Goal: Task Accomplishment & Management: Use online tool/utility

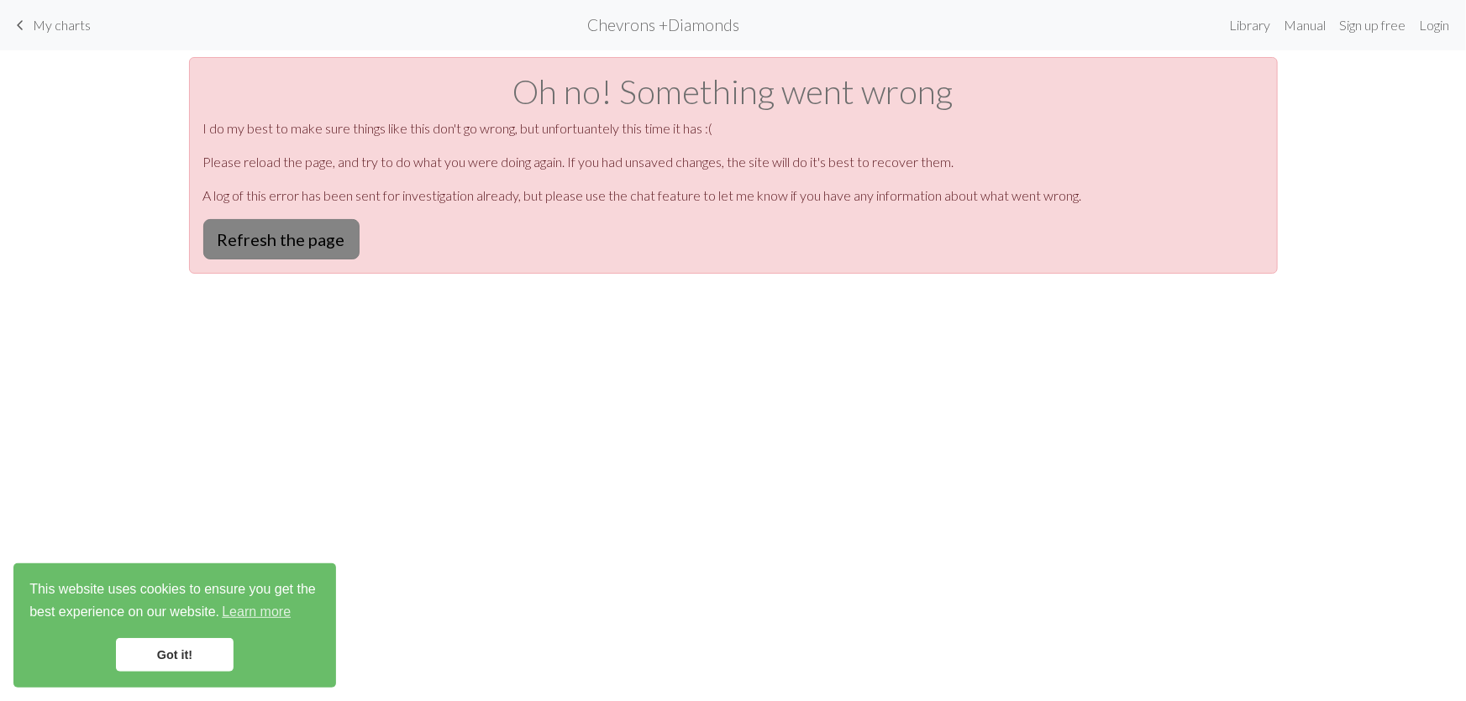
click at [254, 219] on button "Refresh the page" at bounding box center [281, 239] width 156 height 40
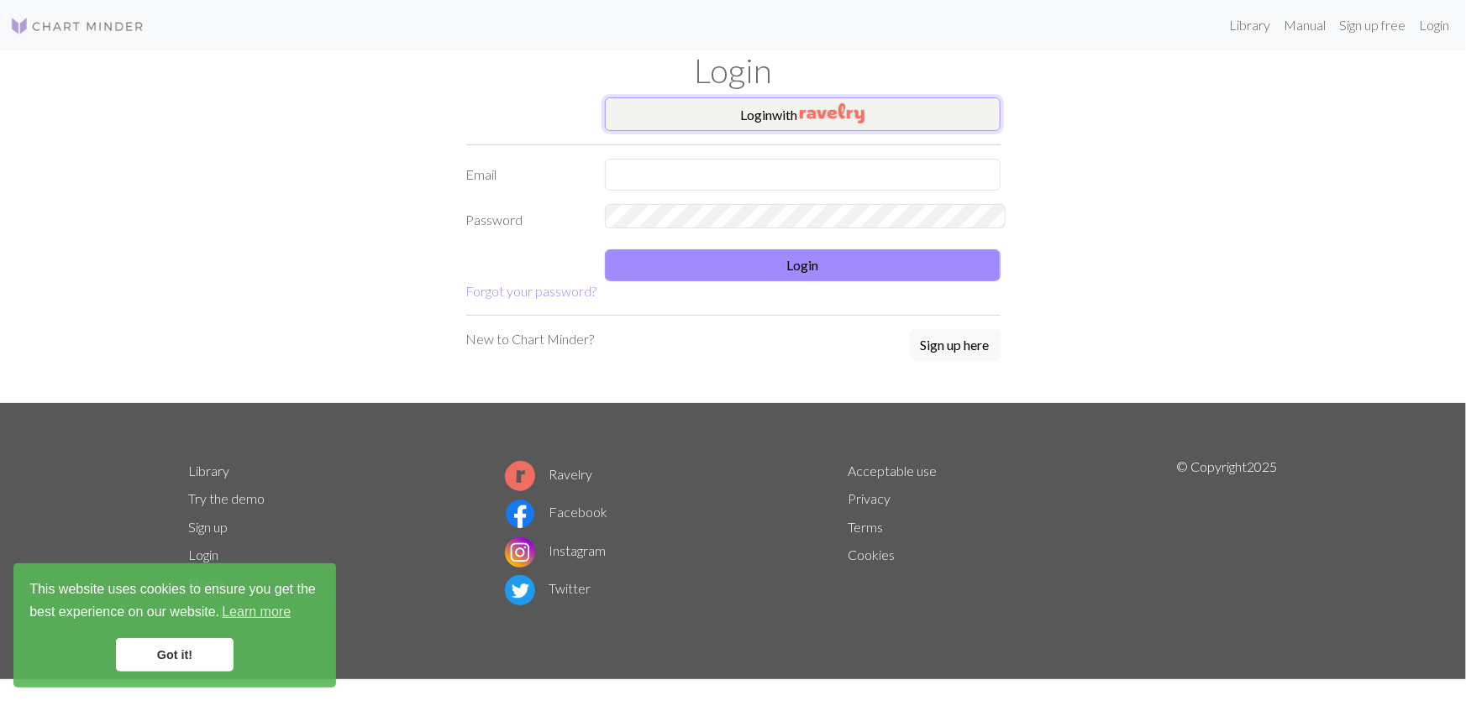
click at [866, 97] on button "Login with" at bounding box center [803, 114] width 396 height 34
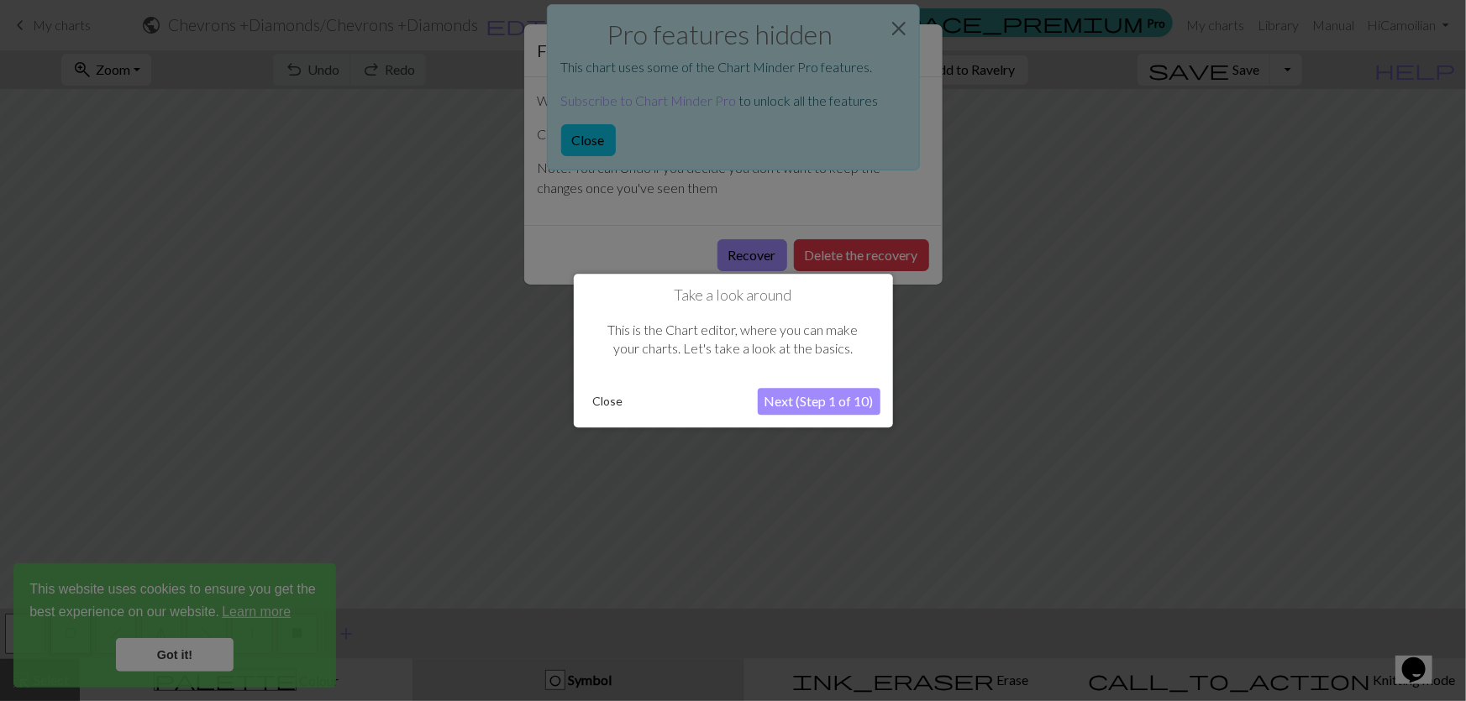
click at [609, 407] on button "Close" at bounding box center [608, 401] width 44 height 25
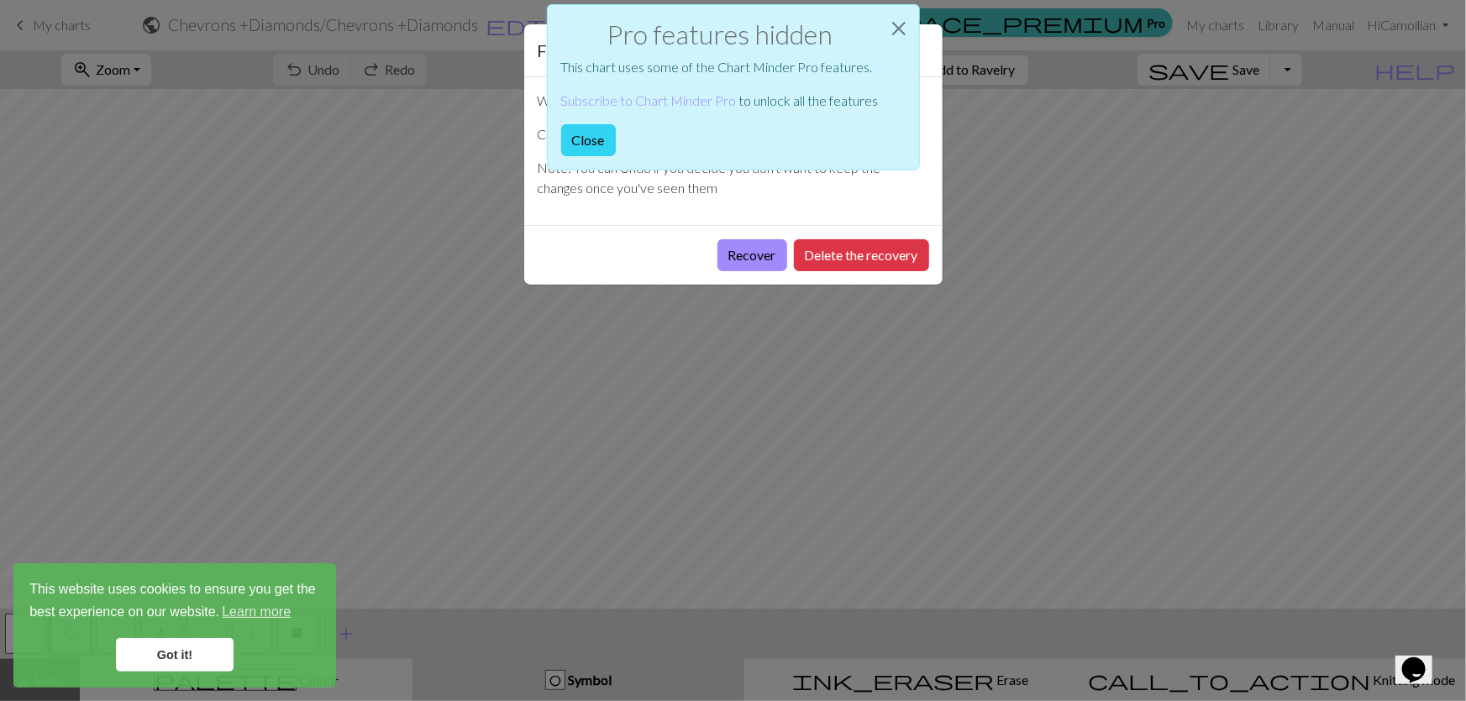
click at [616, 124] on button "Close" at bounding box center [588, 140] width 55 height 32
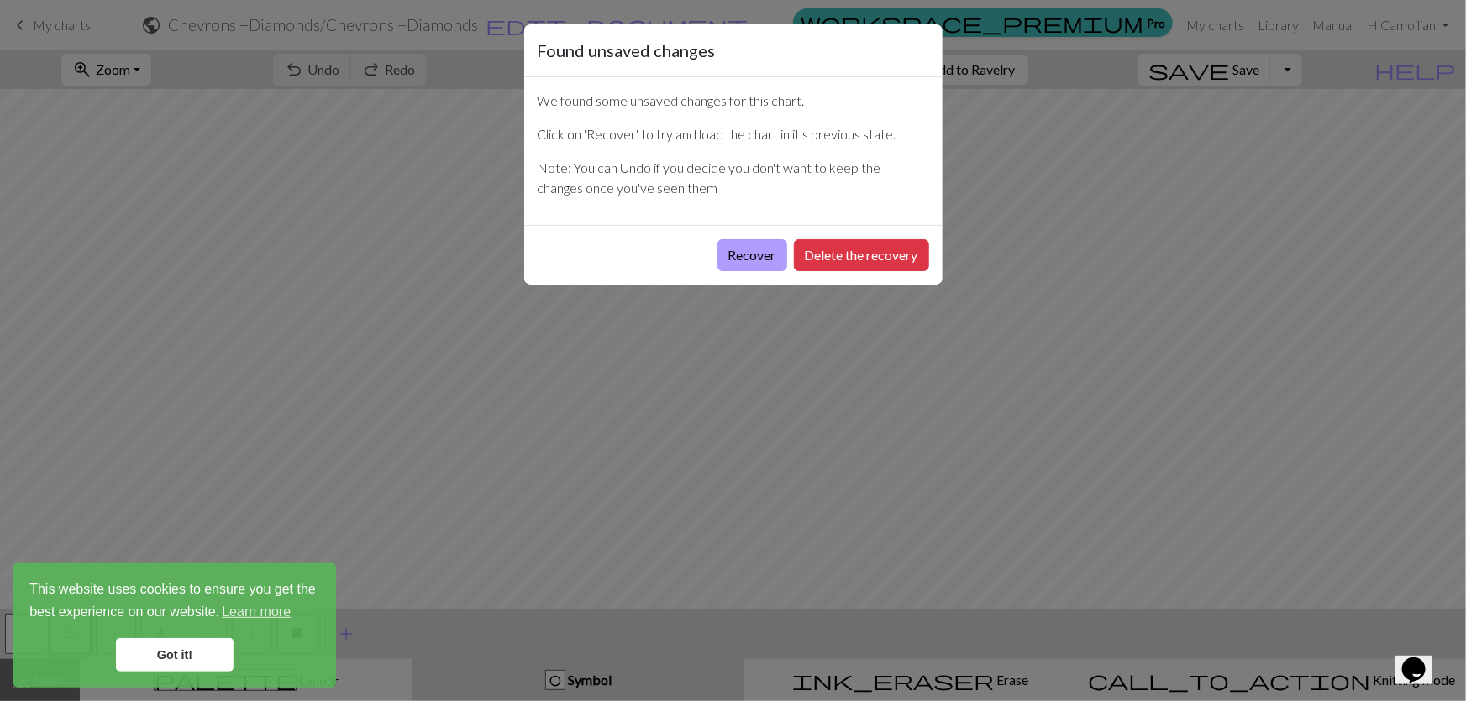
click at [785, 239] on button "Recover" at bounding box center [752, 255] width 70 height 32
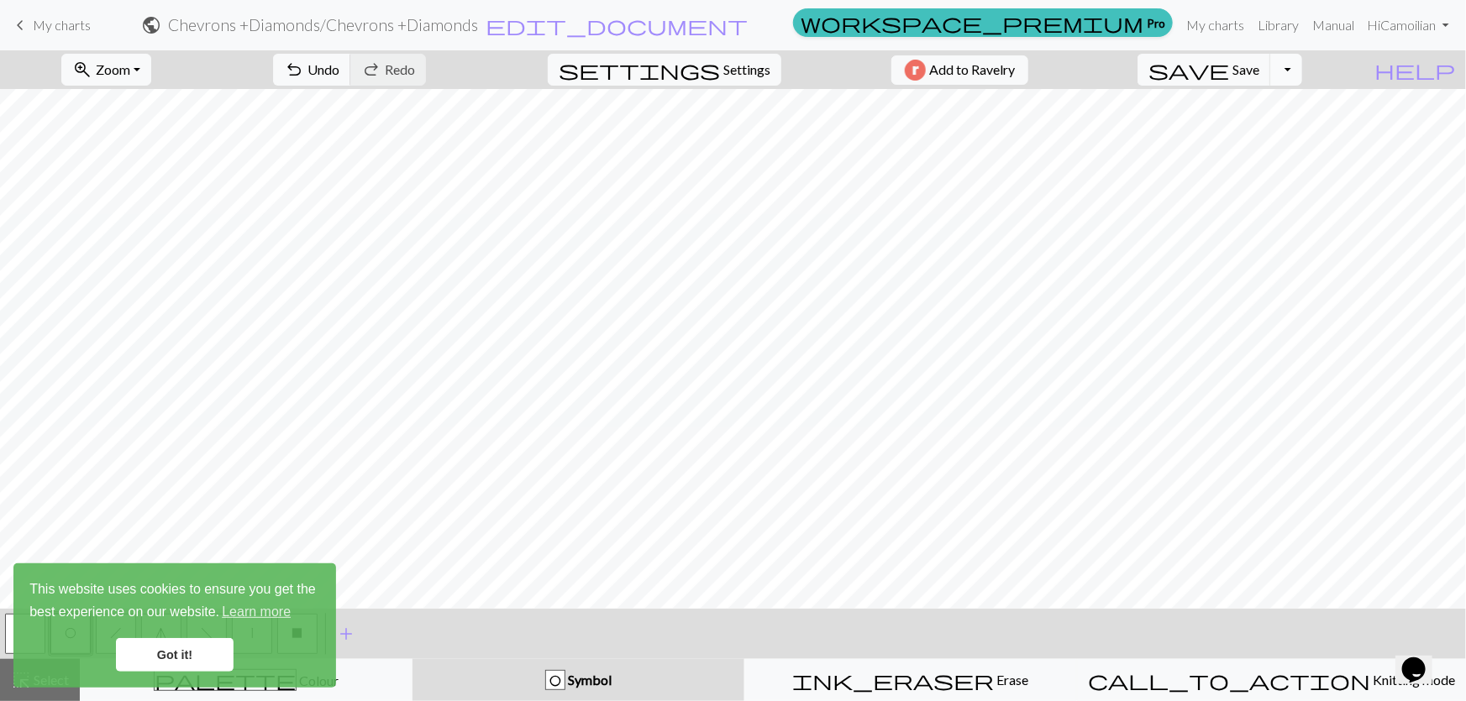
click at [1302, 68] on button "Toggle Dropdown" at bounding box center [1286, 70] width 32 height 32
click at [1251, 20] on link "My charts" at bounding box center [1214, 25] width 71 height 34
click at [1251, 17] on link "My charts" at bounding box center [1214, 25] width 71 height 34
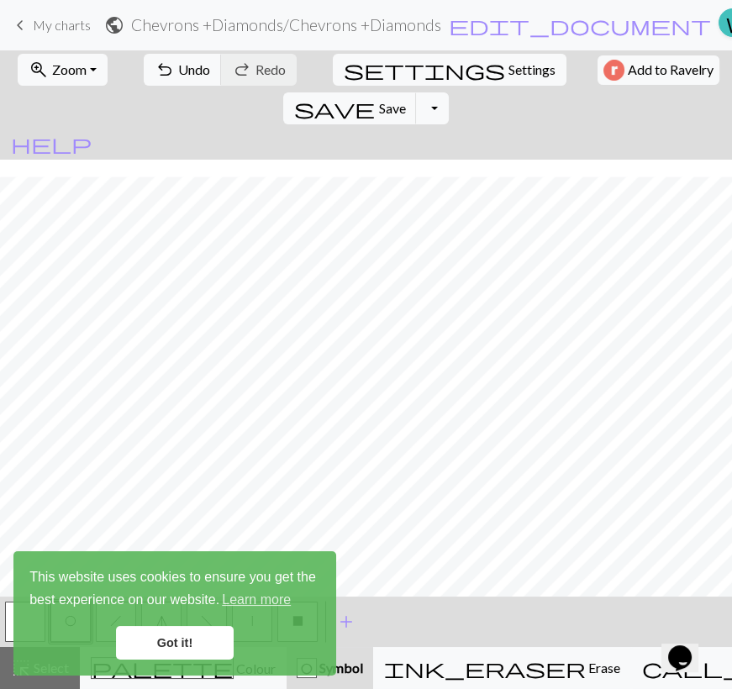
scroll to position [229, 0]
click at [188, 640] on link "Got it!" at bounding box center [175, 643] width 118 height 34
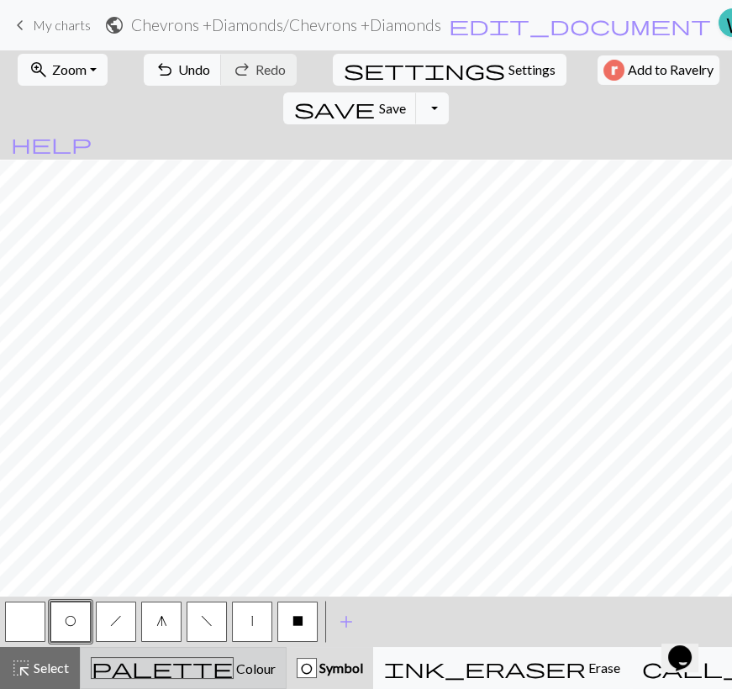
click at [101, 677] on div "palette Colour Colour" at bounding box center [183, 668] width 185 height 22
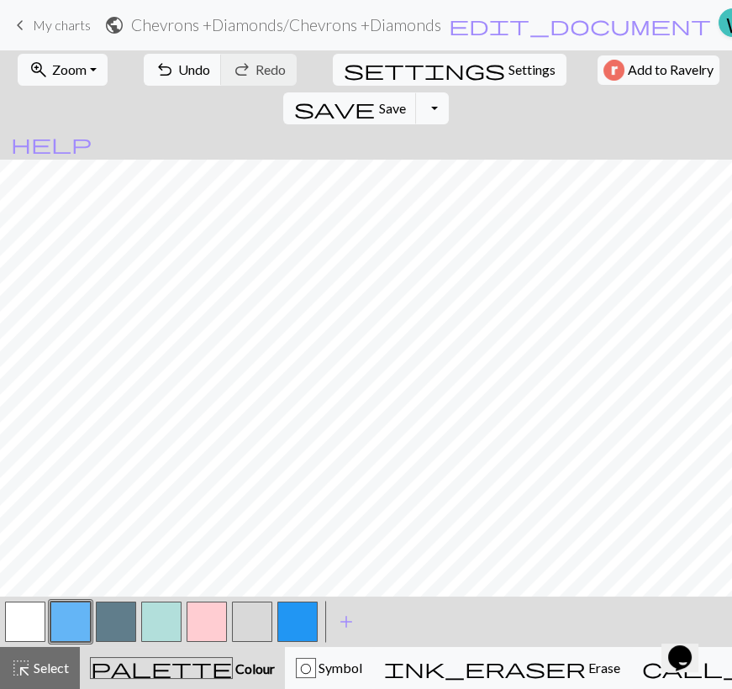
scroll to position [76, 0]
click at [29, 628] on button "button" at bounding box center [25, 622] width 40 height 40
click at [63, 629] on button "button" at bounding box center [70, 622] width 40 height 40
click at [8, 622] on button "button" at bounding box center [25, 622] width 40 height 40
click at [54, 629] on button "button" at bounding box center [70, 622] width 40 height 40
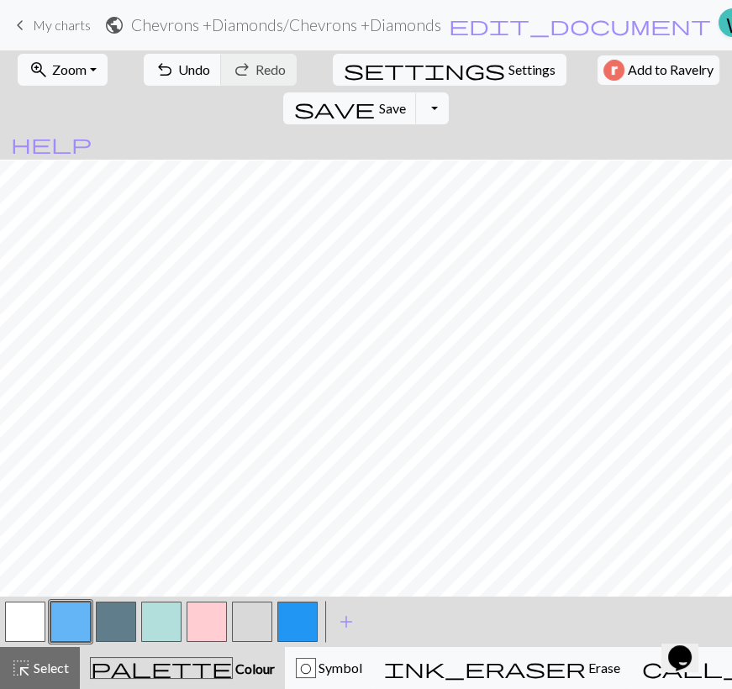
click at [29, 622] on button "button" at bounding box center [25, 622] width 40 height 40
click at [74, 618] on button "button" at bounding box center [70, 622] width 40 height 40
click at [178, 66] on span "Undo" at bounding box center [194, 69] width 32 height 16
click at [41, 623] on button "button" at bounding box center [25, 622] width 40 height 40
click at [76, 628] on button "button" at bounding box center [70, 622] width 40 height 40
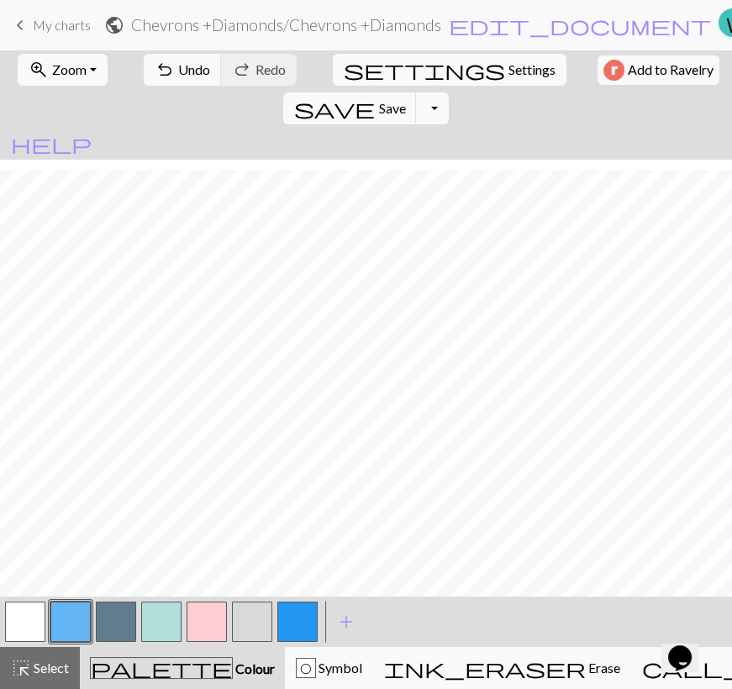
scroll to position [172, 0]
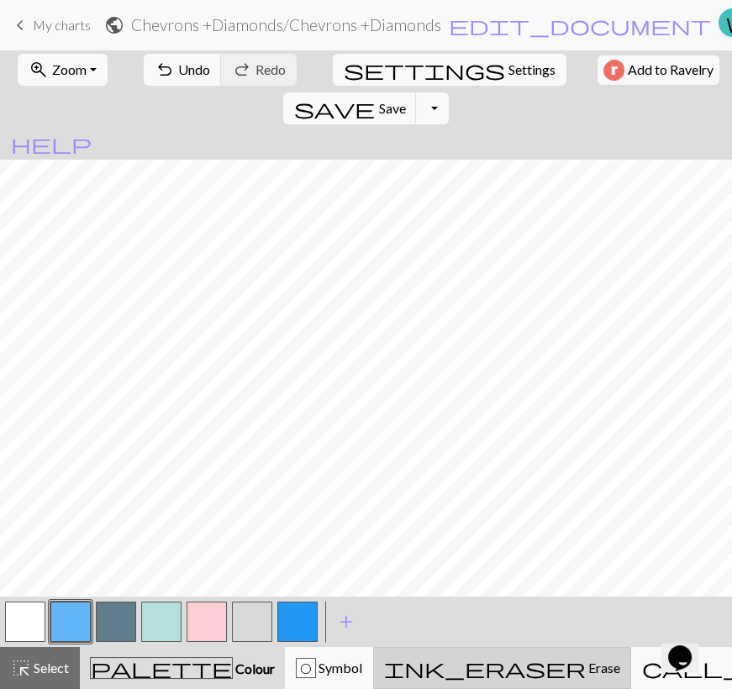
click at [456, 676] on div "ink_eraser Erase Erase" at bounding box center [502, 668] width 236 height 20
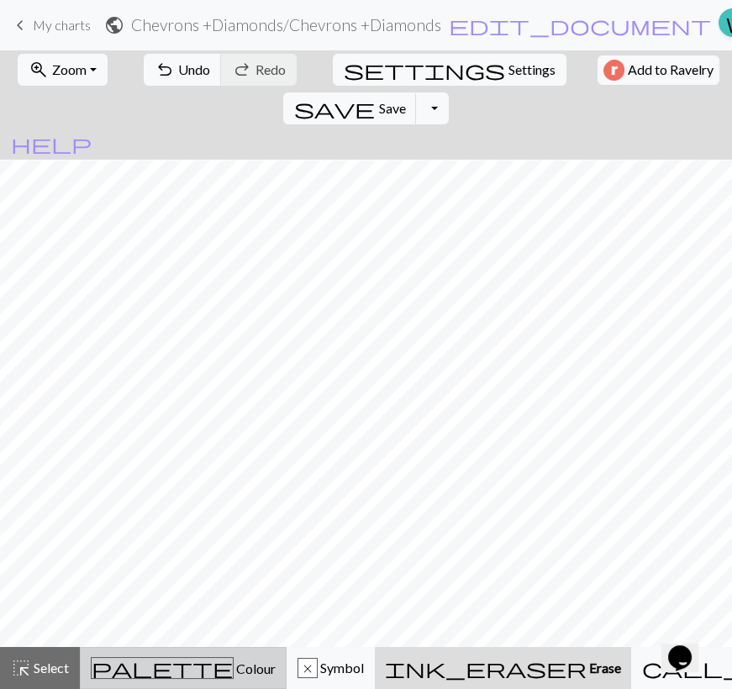
click at [140, 670] on span "palette" at bounding box center [162, 668] width 141 height 24
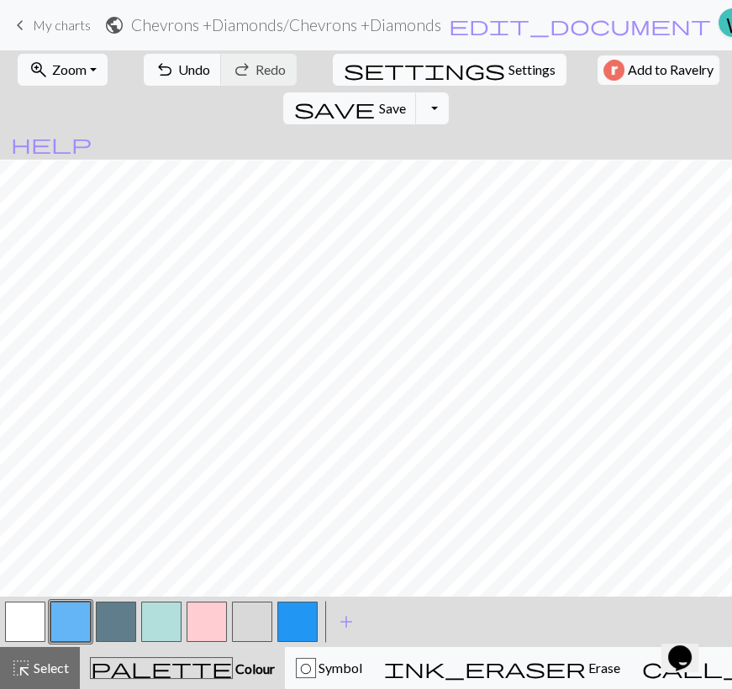
click at [508, 68] on span "Settings" at bounding box center [531, 70] width 47 height 20
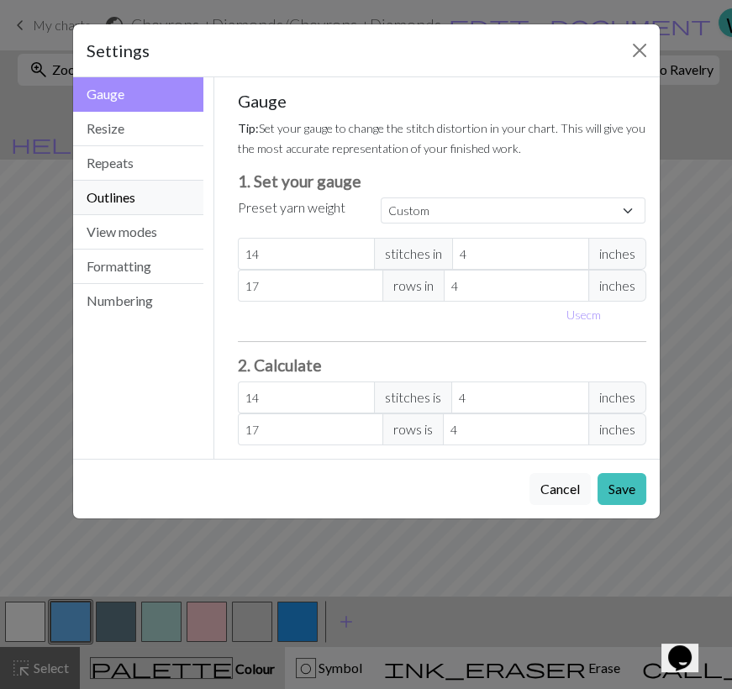
click at [118, 181] on button "Outlines" at bounding box center [138, 198] width 131 height 34
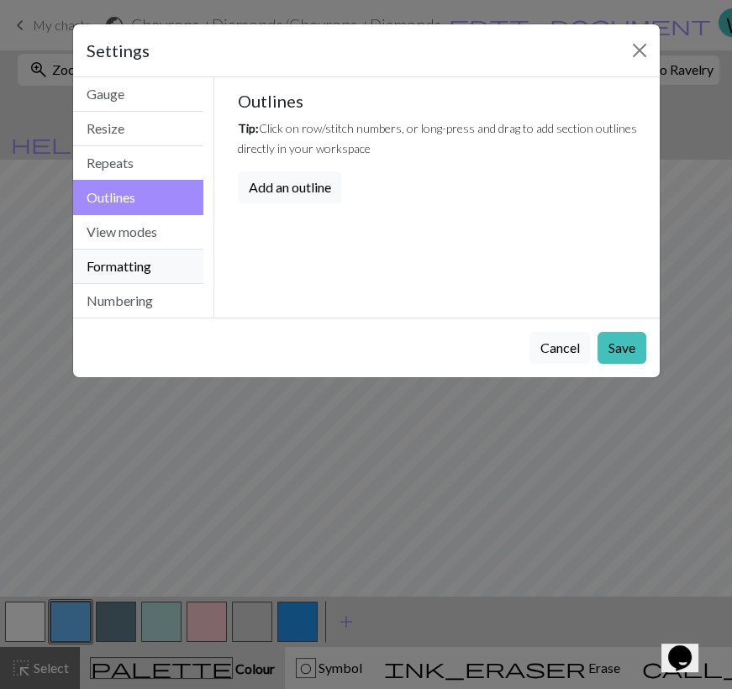
click at [110, 250] on button "Formatting" at bounding box center [138, 267] width 131 height 34
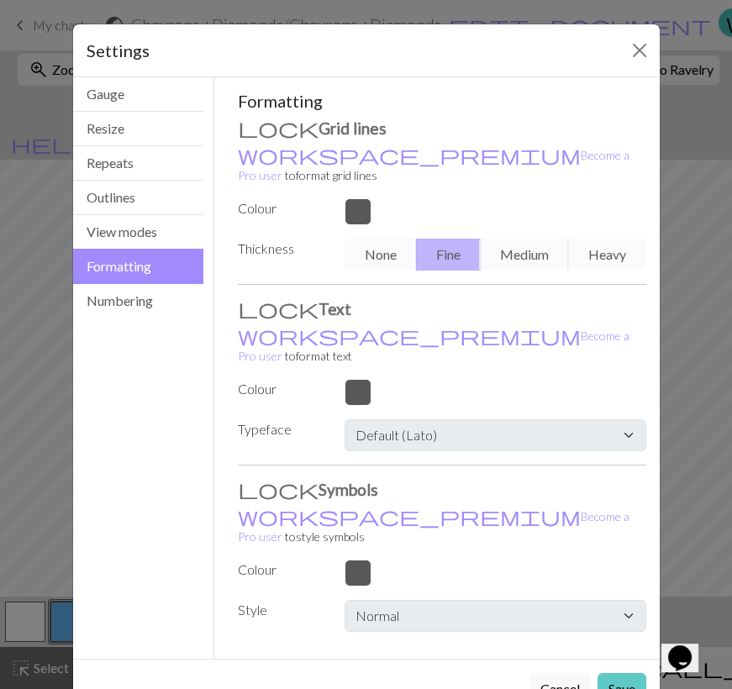
click at [635, 673] on button "Save" at bounding box center [621, 689] width 49 height 32
click at [638, 673] on button "Save" at bounding box center [621, 689] width 49 height 32
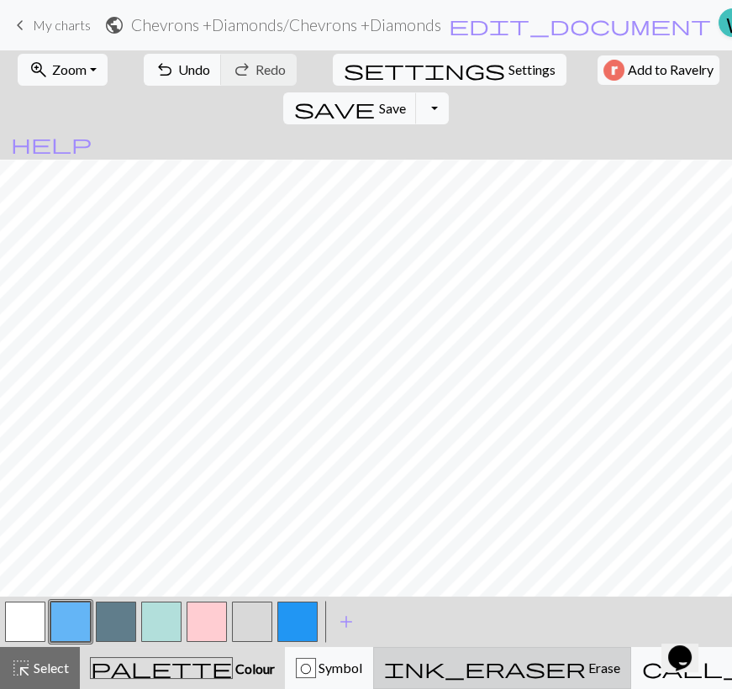
click at [460, 664] on span "ink_eraser" at bounding box center [485, 668] width 202 height 24
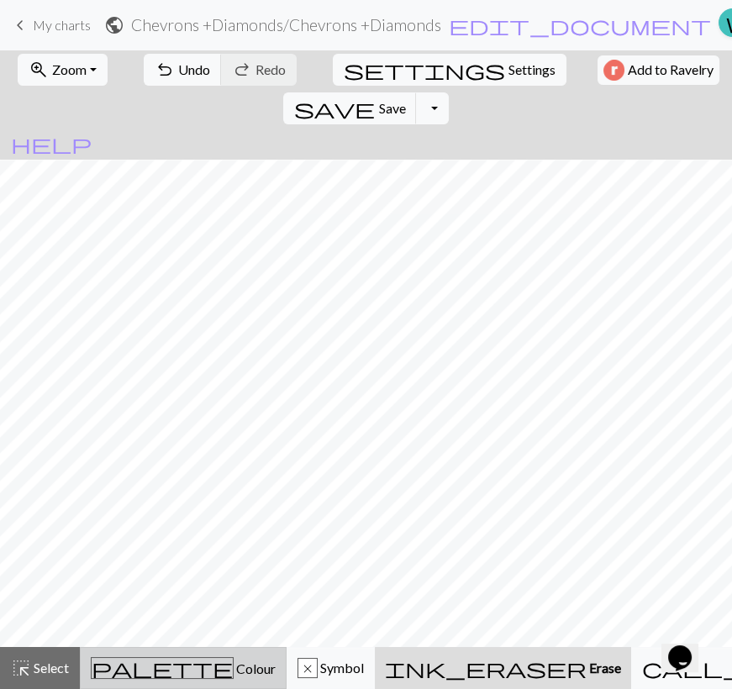
click at [131, 672] on span "palette" at bounding box center [162, 668] width 141 height 24
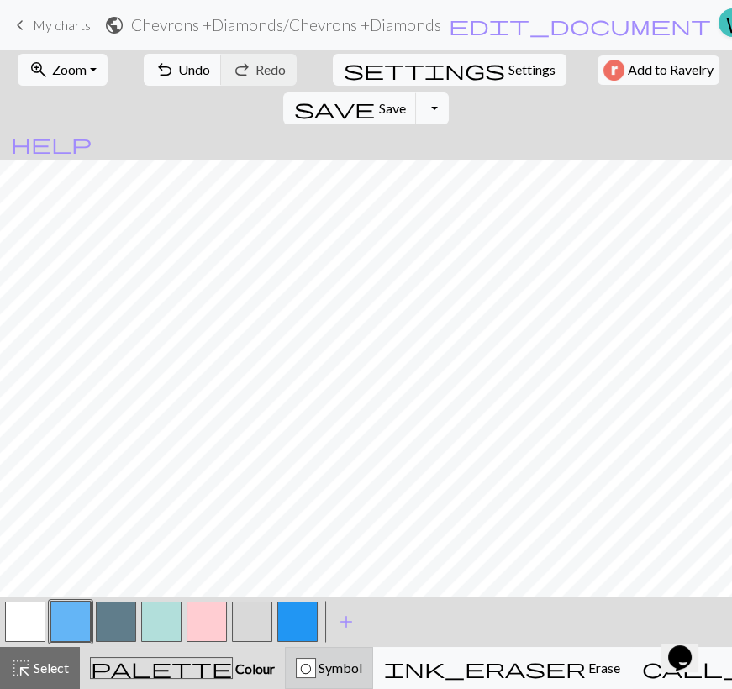
click at [285, 680] on button "O Symbol" at bounding box center [329, 668] width 88 height 42
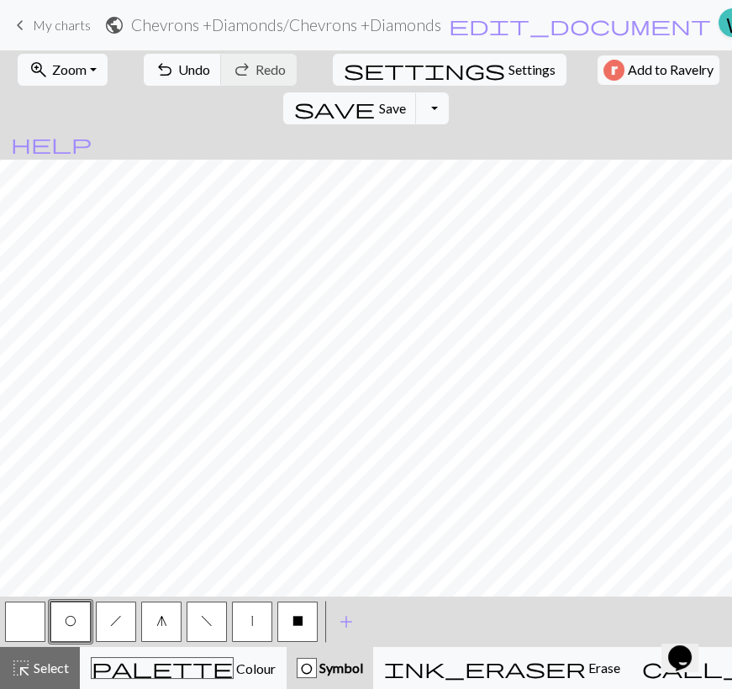
scroll to position [96, 0]
click at [207, 620] on span "f" at bounding box center [207, 620] width 12 height 13
click at [118, 626] on button "h" at bounding box center [116, 622] width 40 height 40
click at [151, 618] on button "g" at bounding box center [161, 622] width 40 height 40
click at [34, 625] on button "button" at bounding box center [25, 622] width 40 height 40
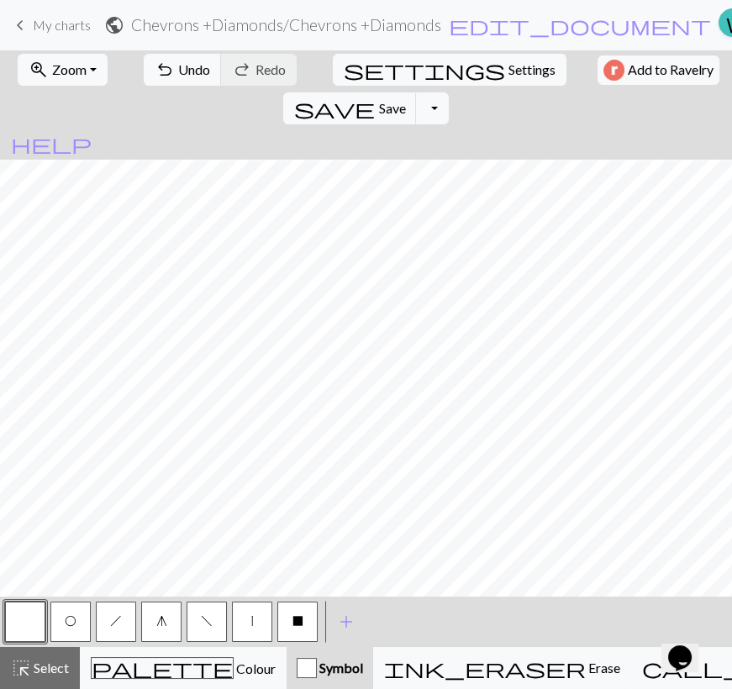
click at [161, 630] on button "g" at bounding box center [161, 622] width 40 height 40
click at [122, 625] on button "h" at bounding box center [116, 622] width 40 height 40
click at [70, 623] on span "O" at bounding box center [71, 620] width 12 height 13
click at [124, 628] on button "h" at bounding box center [116, 622] width 40 height 40
click at [213, 622] on button "f" at bounding box center [207, 622] width 40 height 40
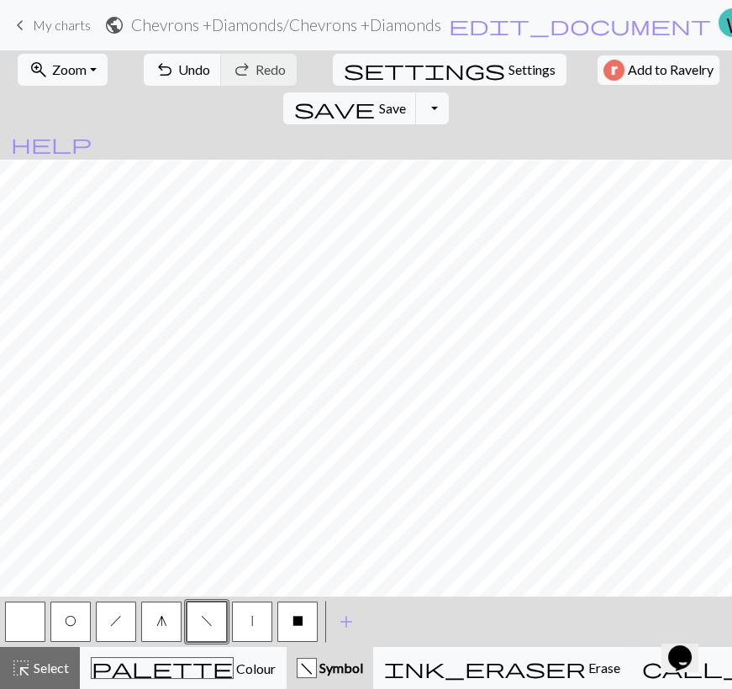
click at [118, 624] on span "h" at bounding box center [116, 620] width 12 height 13
click at [72, 630] on button "O" at bounding box center [70, 622] width 40 height 40
click at [117, 626] on button "h" at bounding box center [116, 622] width 40 height 40
click at [204, 623] on span "f" at bounding box center [207, 620] width 12 height 13
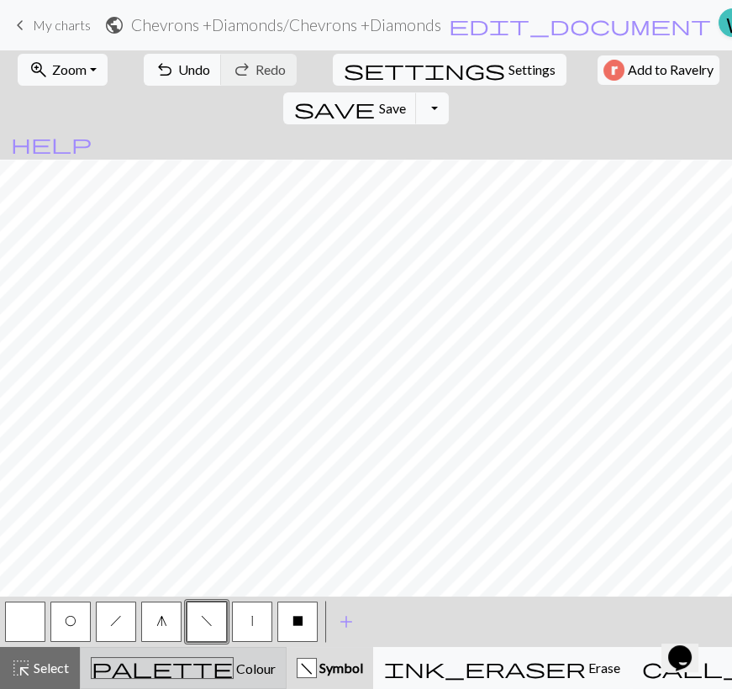
click at [234, 675] on span "Colour" at bounding box center [255, 668] width 42 height 16
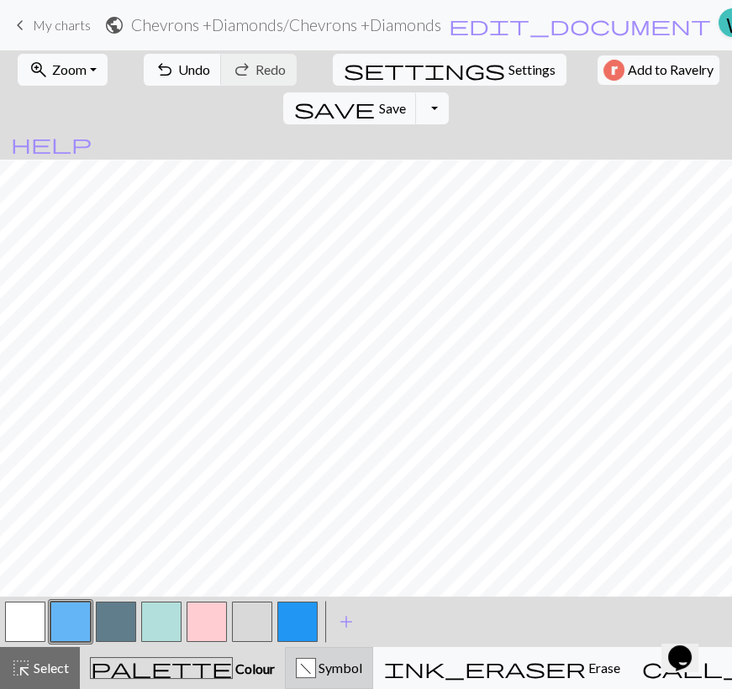
click at [297, 670] on div "f" at bounding box center [306, 669] width 18 height 20
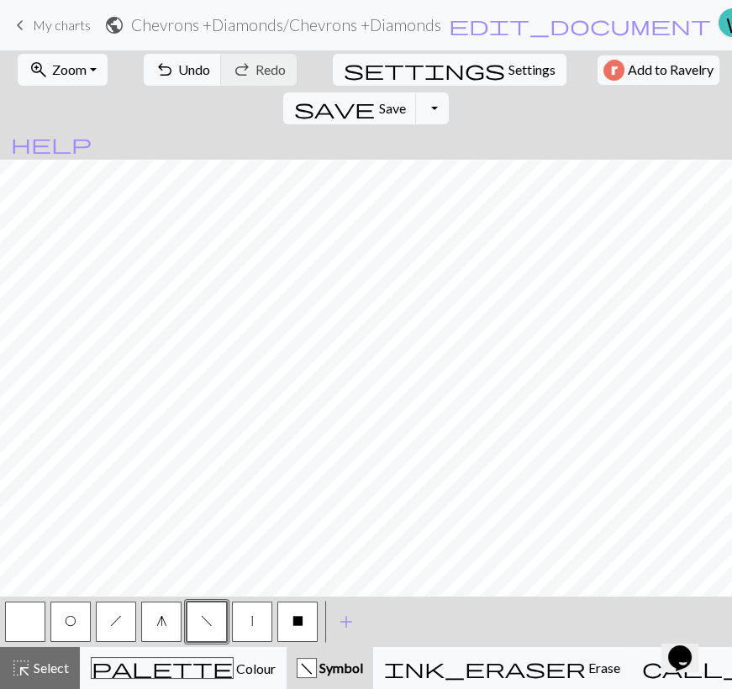
click at [78, 626] on button "O" at bounding box center [70, 622] width 40 height 40
click at [113, 627] on button "h" at bounding box center [116, 622] width 40 height 40
click at [210, 623] on span "f" at bounding box center [207, 620] width 12 height 13
click at [123, 628] on button "h" at bounding box center [116, 622] width 40 height 40
click at [199, 627] on button "f" at bounding box center [207, 622] width 40 height 40
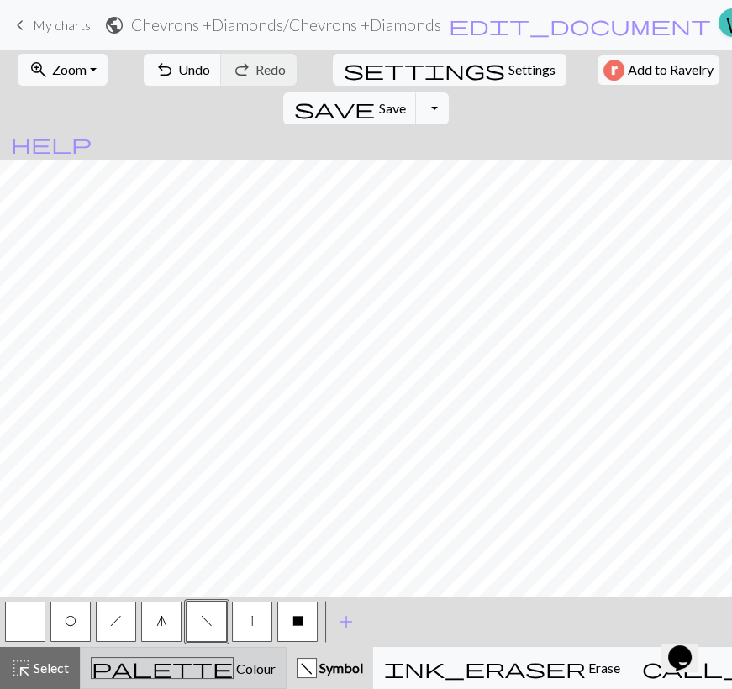
drag, startPoint x: 154, startPoint y: 670, endPoint x: 164, endPoint y: 662, distance: 13.1
click at [234, 670] on span "Colour" at bounding box center [255, 668] width 42 height 16
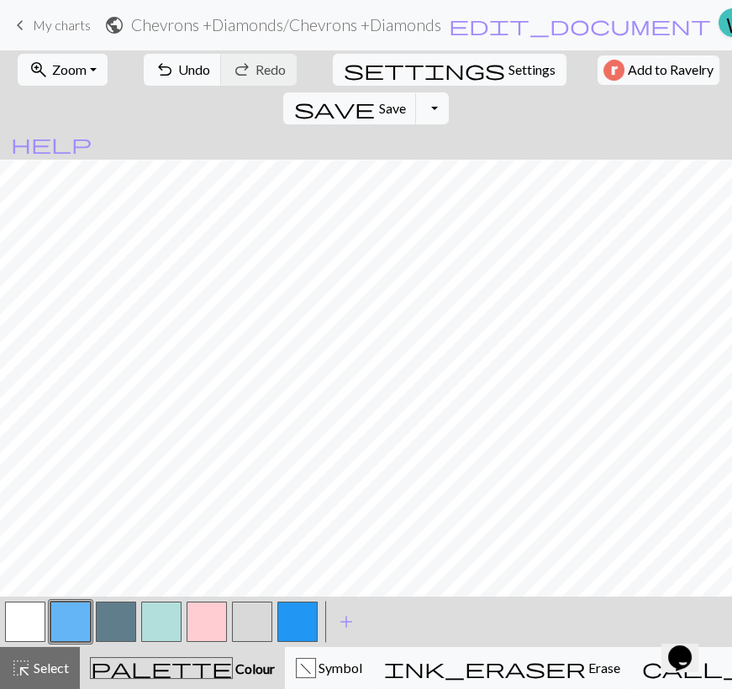
click at [115, 627] on button "button" at bounding box center [116, 622] width 40 height 40
click at [233, 669] on span "Colour" at bounding box center [254, 668] width 42 height 16
click at [316, 647] on button "f Symbol" at bounding box center [329, 668] width 88 height 42
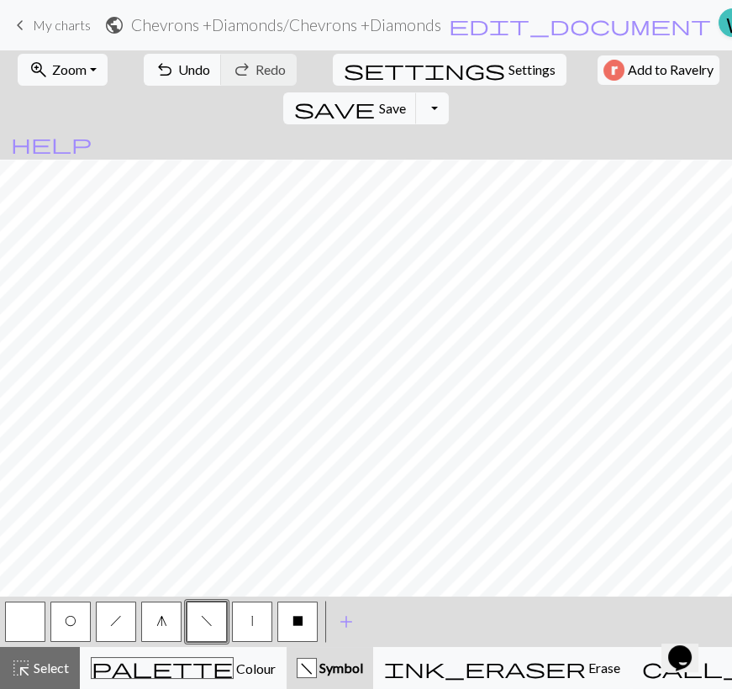
click at [79, 616] on button "O" at bounding box center [70, 622] width 40 height 40
click at [192, 630] on button "f" at bounding box center [207, 622] width 40 height 40
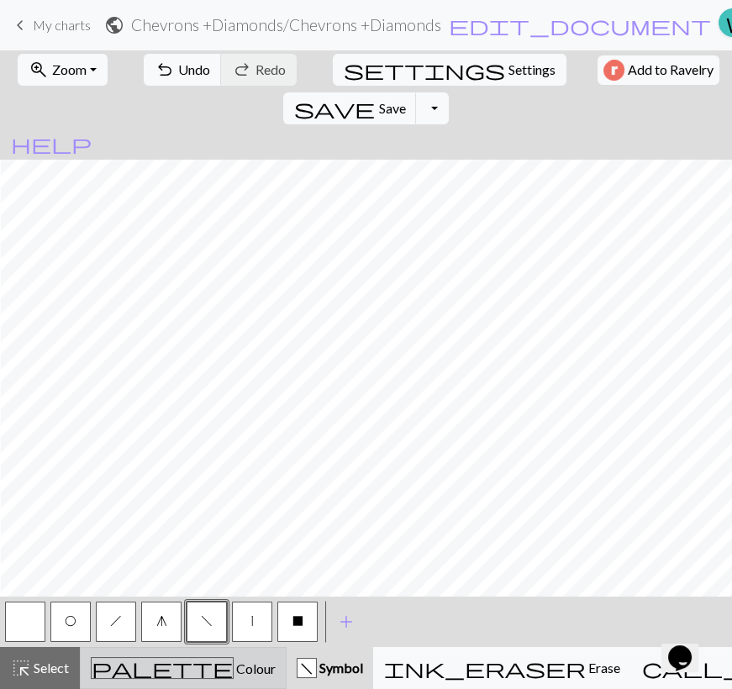
click at [204, 666] on div "palette Colour Colour" at bounding box center [183, 668] width 185 height 22
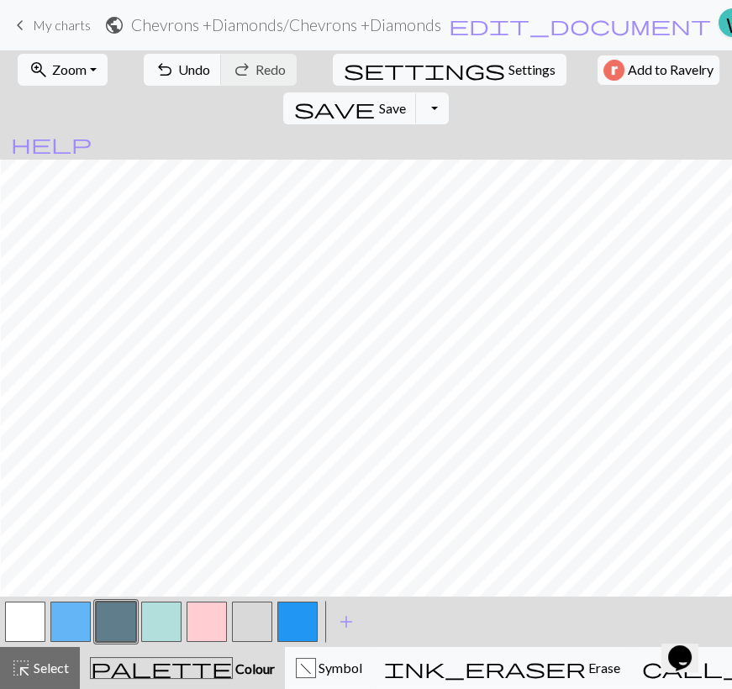
click at [53, 618] on button "button" at bounding box center [70, 622] width 40 height 40
click at [18, 618] on button "button" at bounding box center [25, 622] width 40 height 40
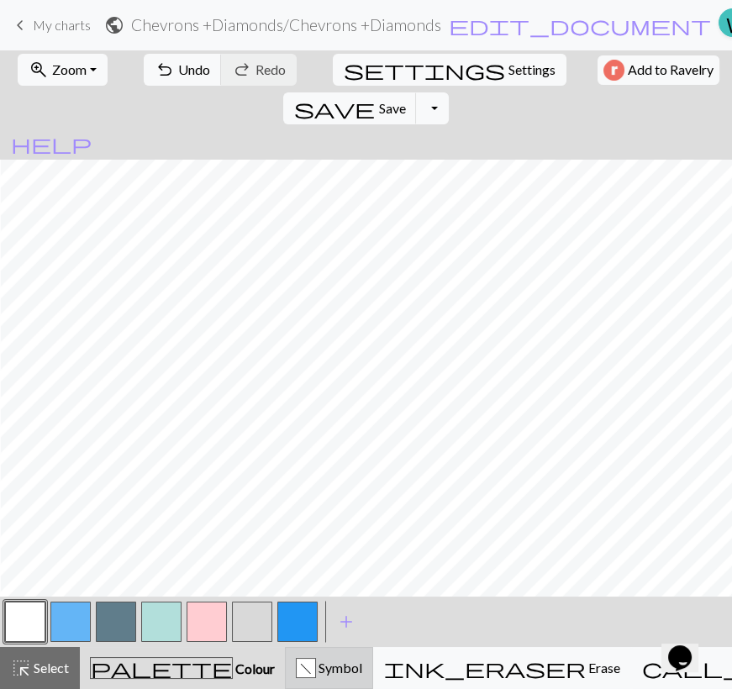
click at [316, 665] on span "Symbol" at bounding box center [339, 667] width 46 height 16
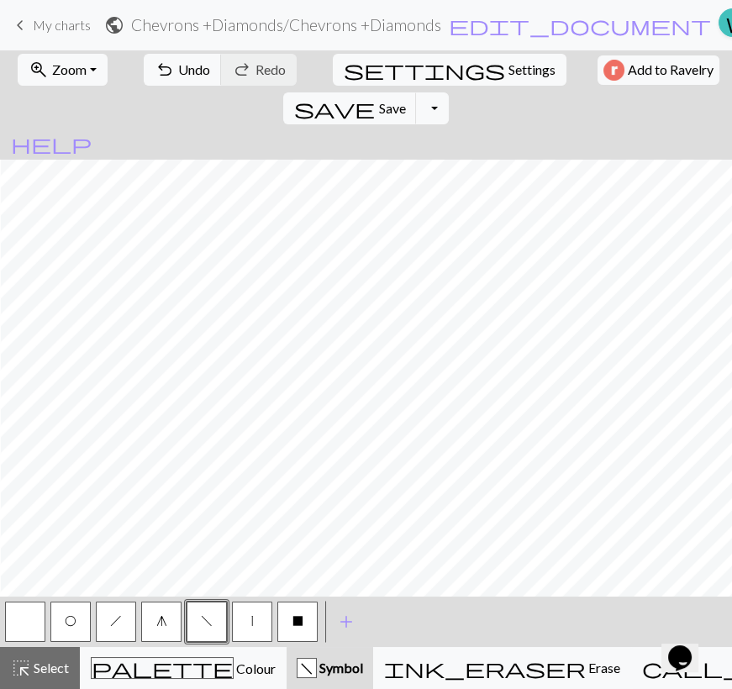
click at [69, 608] on button "O" at bounding box center [70, 622] width 40 height 40
click at [123, 623] on button "h" at bounding box center [116, 622] width 40 height 40
drag, startPoint x: 201, startPoint y: 623, endPoint x: 225, endPoint y: 588, distance: 42.9
click at [201, 623] on button "f" at bounding box center [207, 622] width 40 height 40
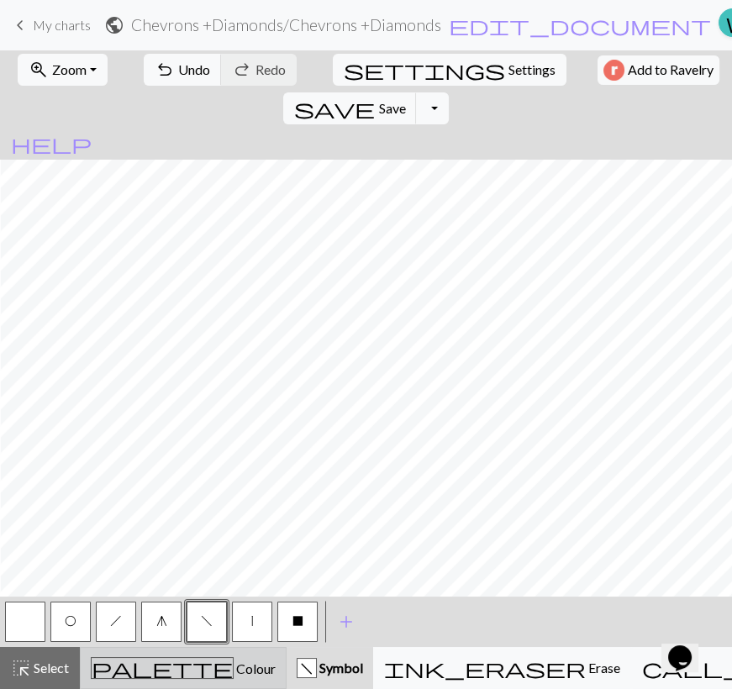
click at [161, 681] on button "palette Colour Colour" at bounding box center [183, 668] width 207 height 42
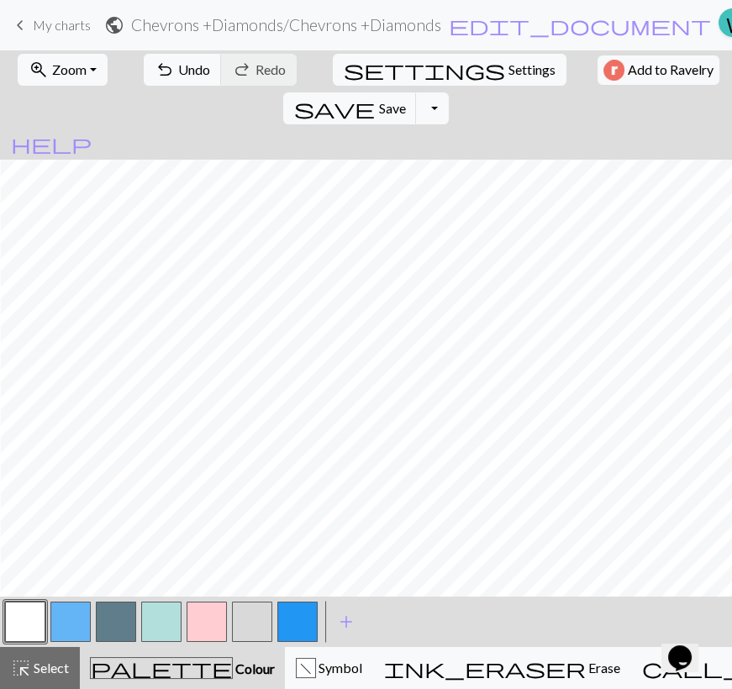
click at [49, 625] on div at bounding box center [70, 621] width 45 height 45
click at [63, 627] on button "button" at bounding box center [70, 622] width 40 height 40
click at [297, 627] on button "button" at bounding box center [297, 622] width 40 height 40
click at [66, 624] on button "button" at bounding box center [70, 622] width 40 height 40
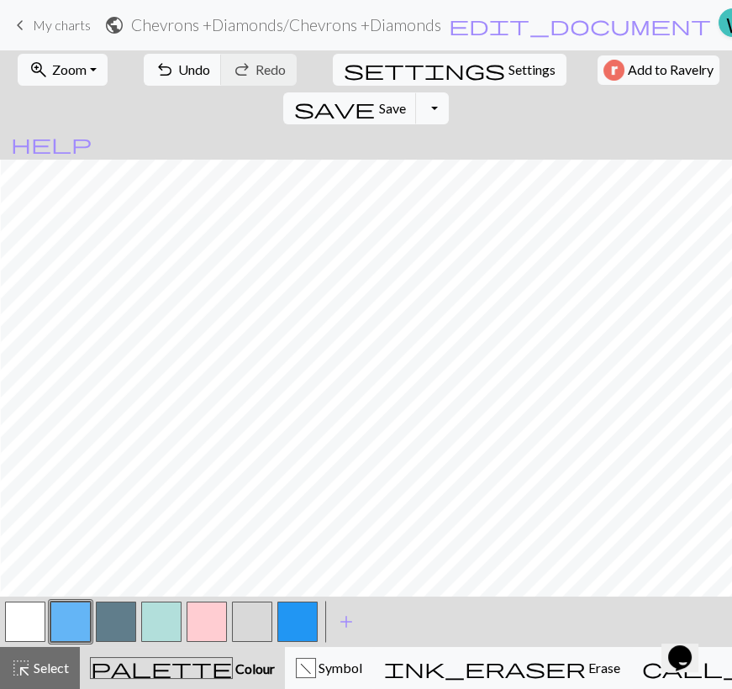
click at [30, 628] on button "button" at bounding box center [25, 622] width 40 height 40
click at [298, 665] on div "f" at bounding box center [306, 669] width 18 height 20
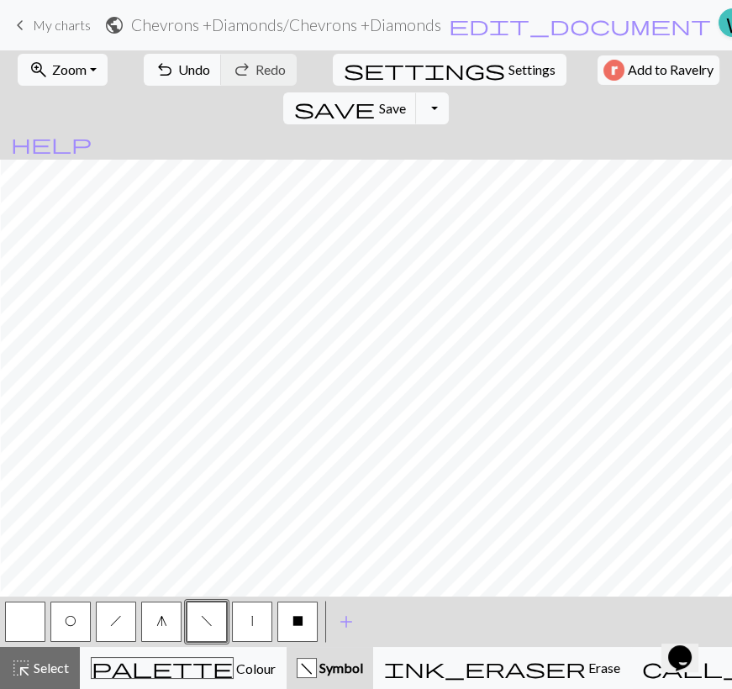
click at [71, 616] on span "O" at bounding box center [71, 620] width 12 height 13
click at [198, 622] on button "f" at bounding box center [207, 622] width 40 height 40
click at [74, 618] on span "O" at bounding box center [71, 620] width 12 height 13
click at [207, 617] on span "f" at bounding box center [207, 620] width 12 height 13
click at [115, 622] on span "h" at bounding box center [116, 620] width 12 height 13
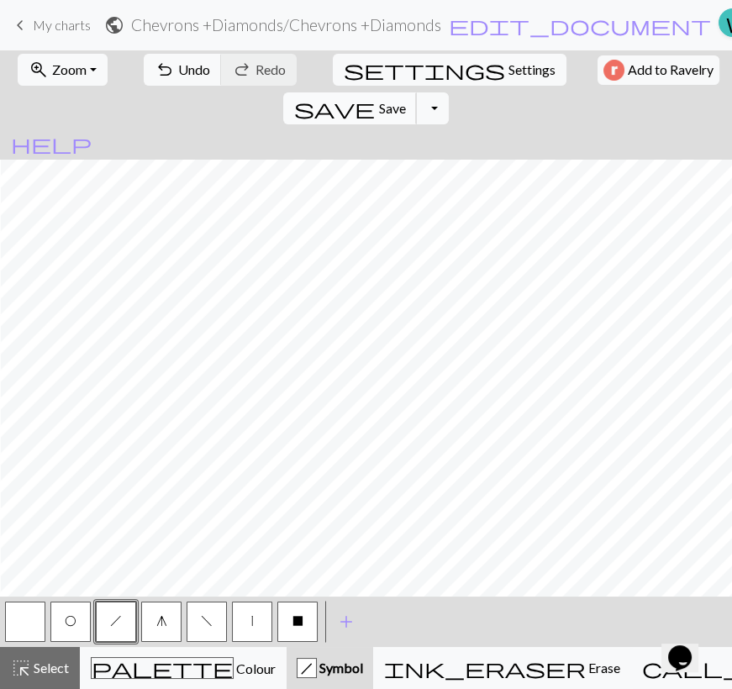
click at [417, 92] on button "save Save Save" at bounding box center [350, 108] width 134 height 32
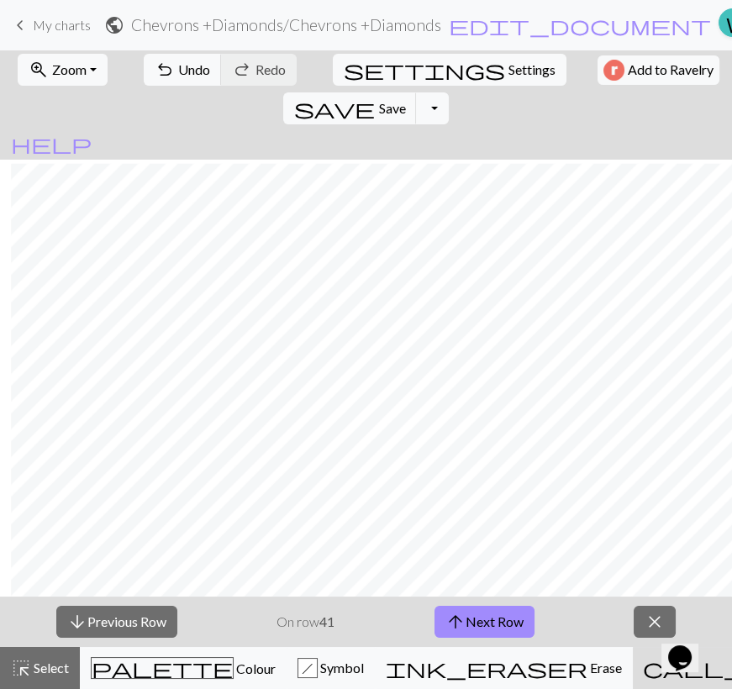
scroll to position [152, 729]
click at [498, 620] on button "arrow_upward Next Row" at bounding box center [484, 622] width 100 height 32
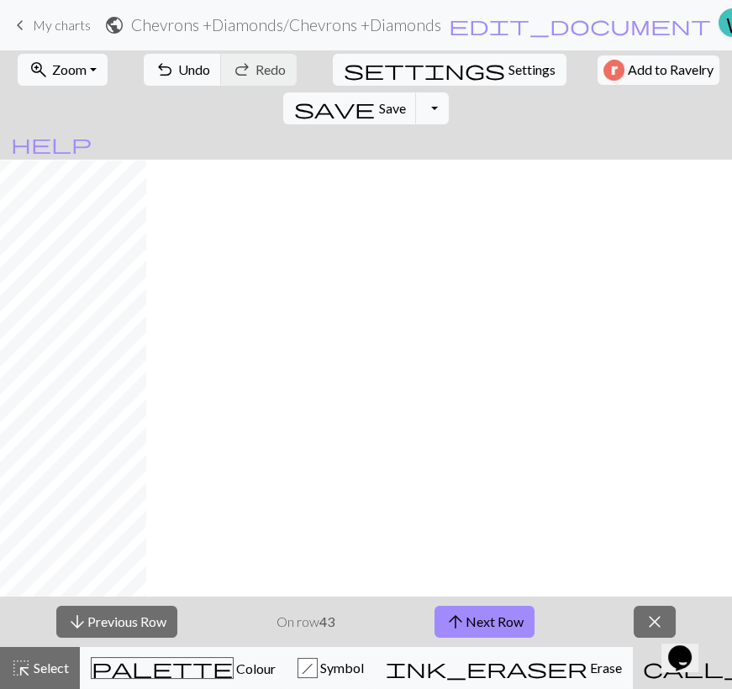
scroll to position [152, 0]
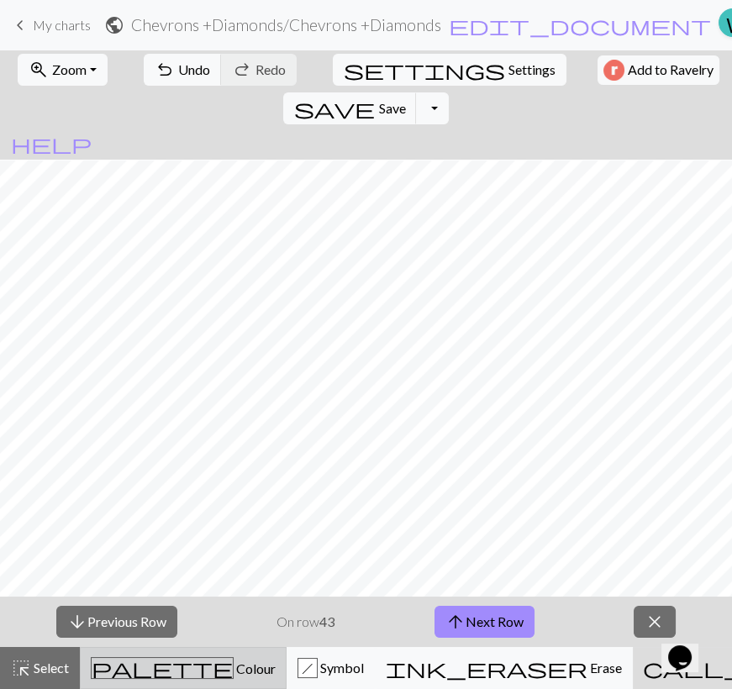
click at [134, 687] on button "palette Colour Colour" at bounding box center [183, 668] width 207 height 42
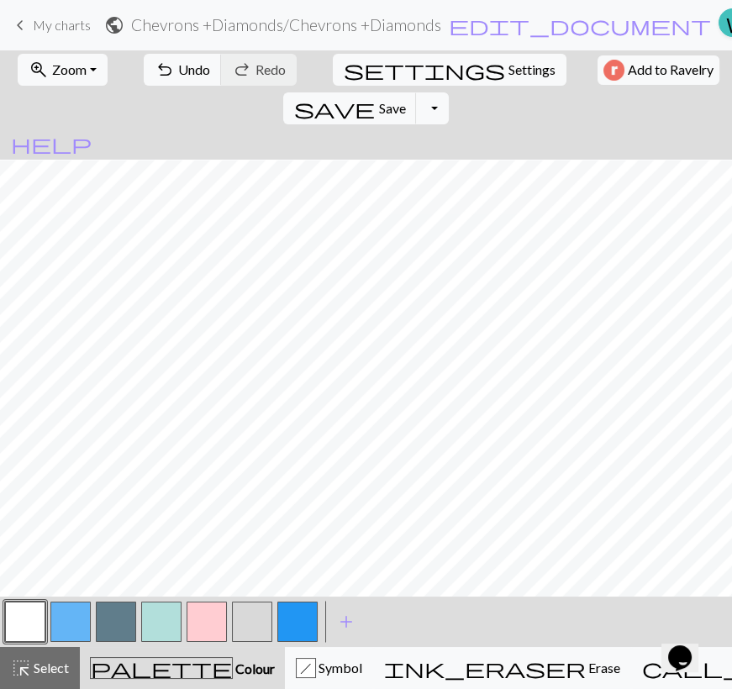
click at [158, 623] on button "button" at bounding box center [161, 622] width 40 height 40
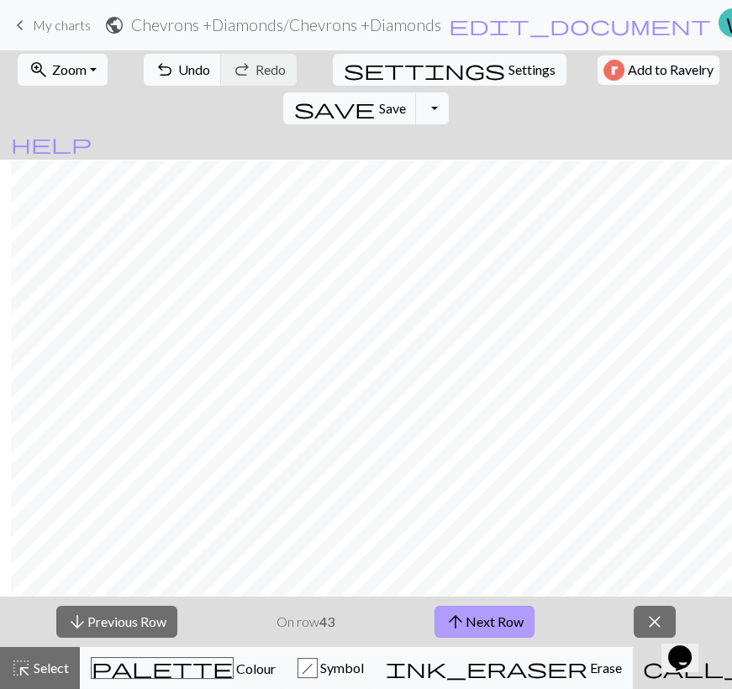
click at [501, 626] on button "arrow_upward Next Row" at bounding box center [484, 622] width 100 height 32
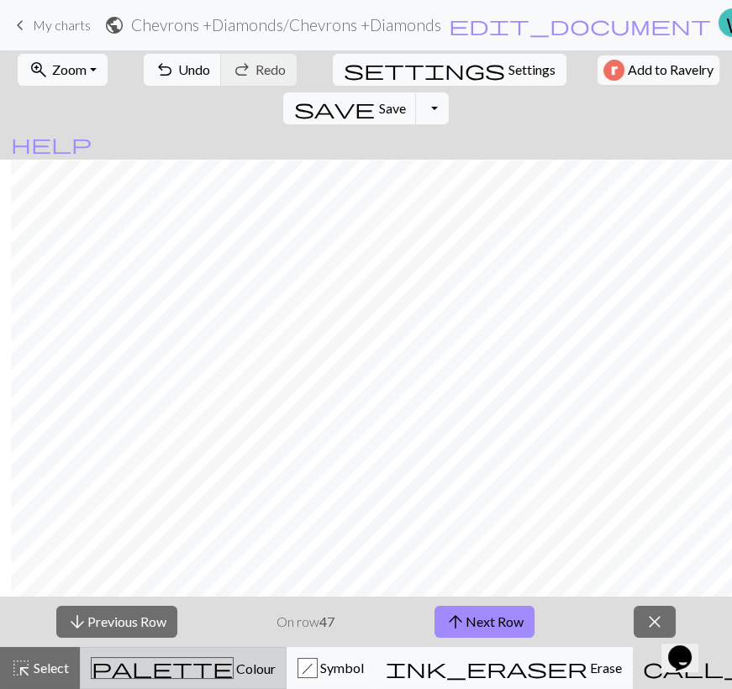
click at [102, 672] on div "palette Colour Colour" at bounding box center [183, 668] width 185 height 22
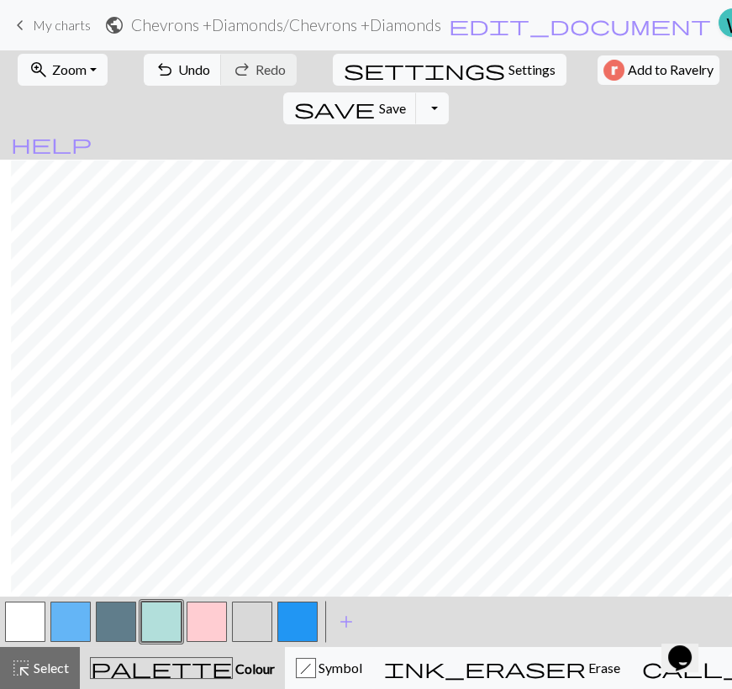
click at [201, 617] on button "button" at bounding box center [207, 622] width 40 height 40
click at [23, 623] on button "button" at bounding box center [25, 622] width 40 height 40
click at [69, 631] on button "button" at bounding box center [70, 622] width 40 height 40
click at [225, 668] on button "palette Colour Colour" at bounding box center [182, 668] width 205 height 42
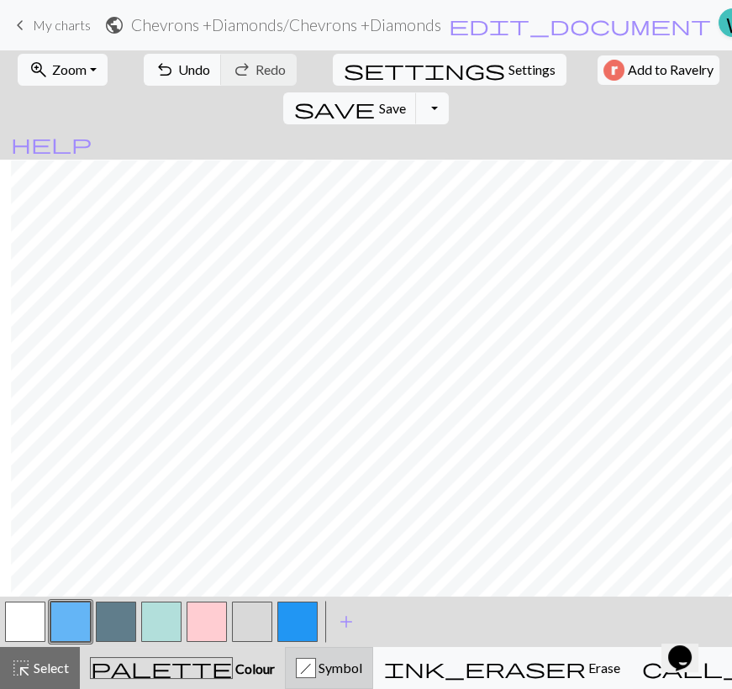
click at [297, 663] on div "h" at bounding box center [306, 669] width 18 height 20
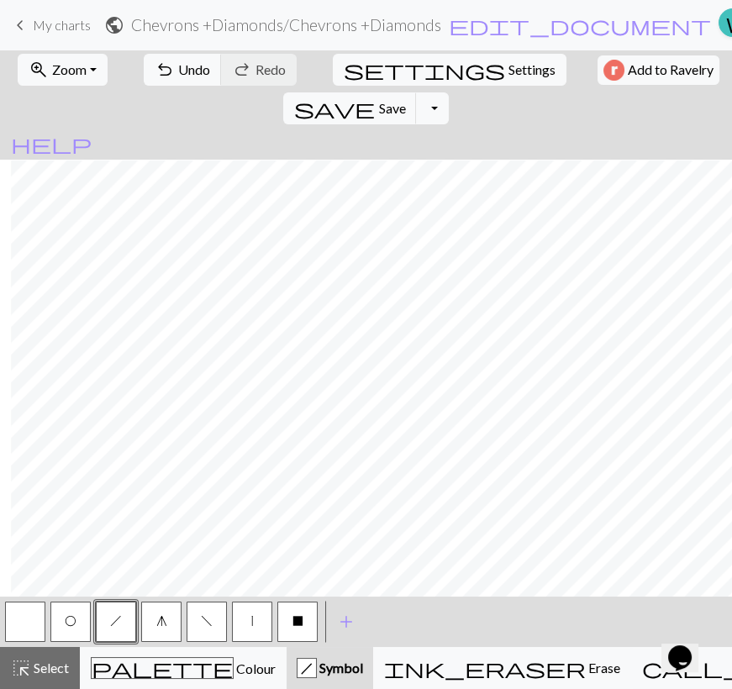
click at [76, 623] on button "O" at bounding box center [70, 622] width 40 height 40
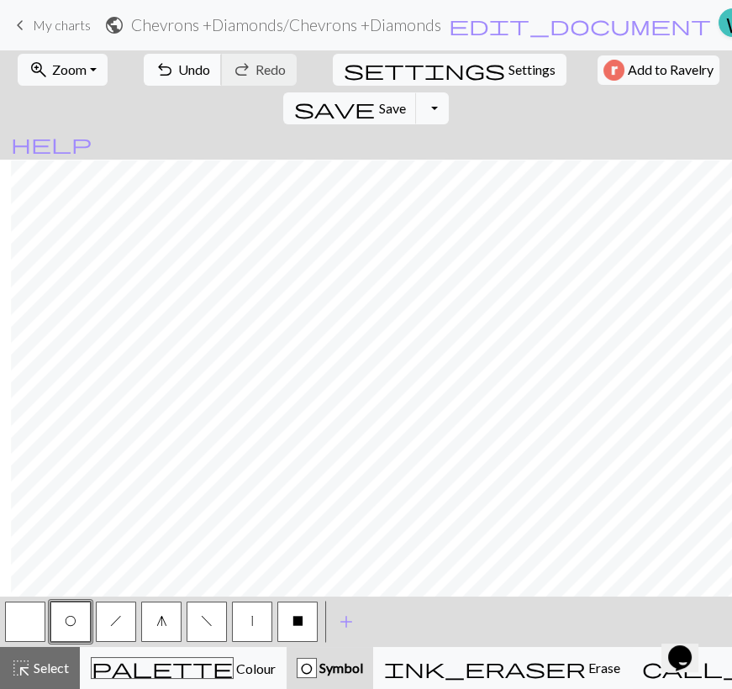
click at [197, 67] on span "Undo" at bounding box center [194, 69] width 32 height 16
click at [199, 620] on button "f" at bounding box center [207, 622] width 40 height 40
click at [20, 625] on button "button" at bounding box center [25, 622] width 40 height 40
click at [103, 630] on button "h" at bounding box center [116, 622] width 40 height 40
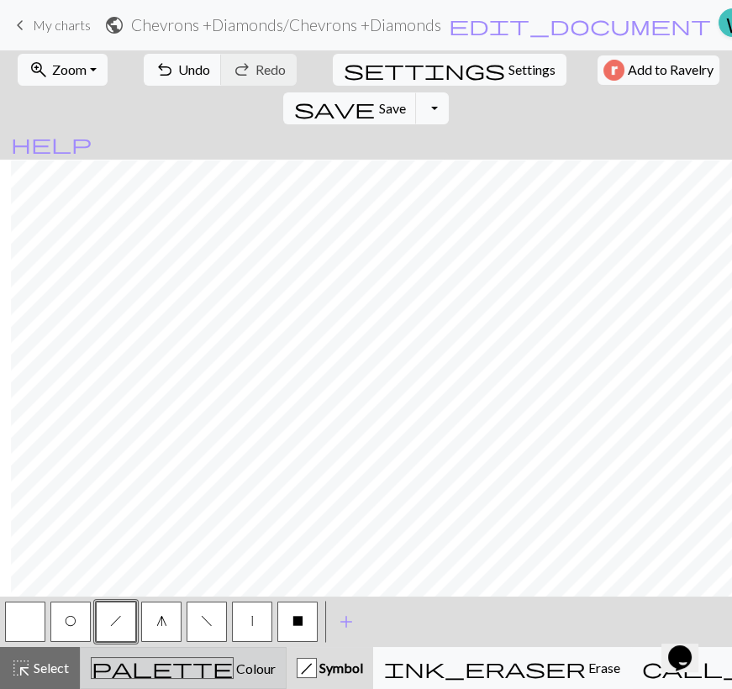
click at [116, 667] on div "palette Colour Colour" at bounding box center [183, 668] width 185 height 22
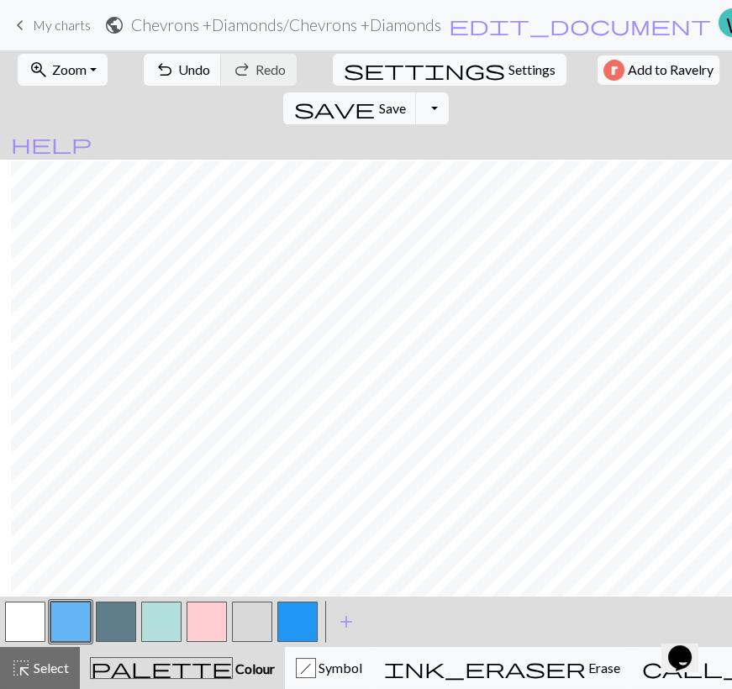
scroll to position [152, 729]
click at [285, 651] on button "h Symbol" at bounding box center [329, 668] width 88 height 42
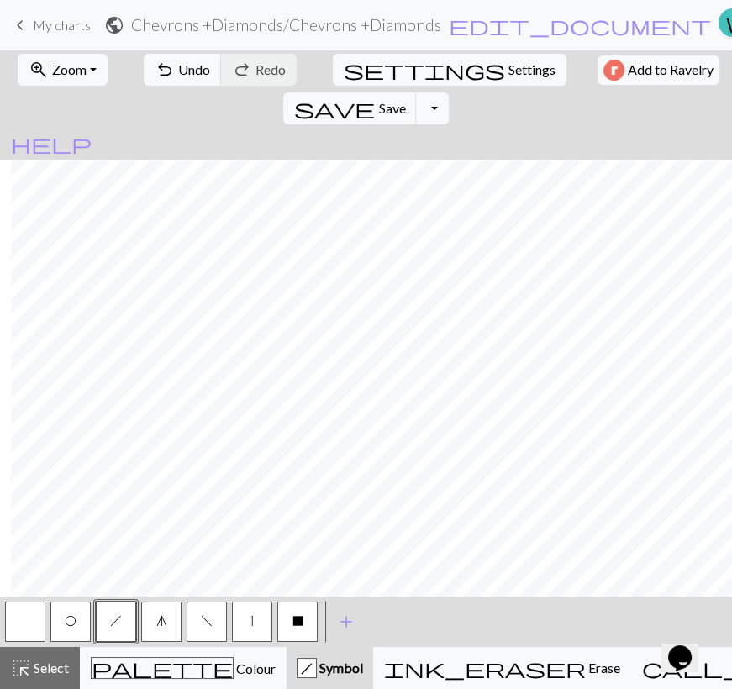
click at [55, 628] on button "O" at bounding box center [70, 622] width 40 height 40
click at [101, 624] on button "h" at bounding box center [116, 622] width 40 height 40
click at [192, 616] on button "f" at bounding box center [207, 622] width 40 height 40
click at [163, 614] on button "g" at bounding box center [161, 622] width 40 height 40
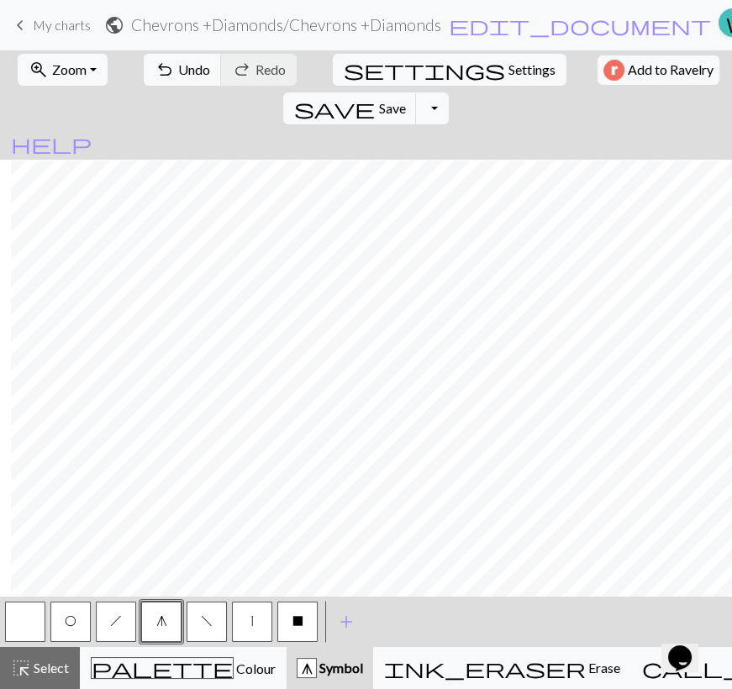
click at [57, 639] on button "O" at bounding box center [70, 622] width 40 height 40
click at [123, 629] on button "h" at bounding box center [116, 622] width 40 height 40
click at [61, 626] on button "O" at bounding box center [70, 622] width 40 height 40
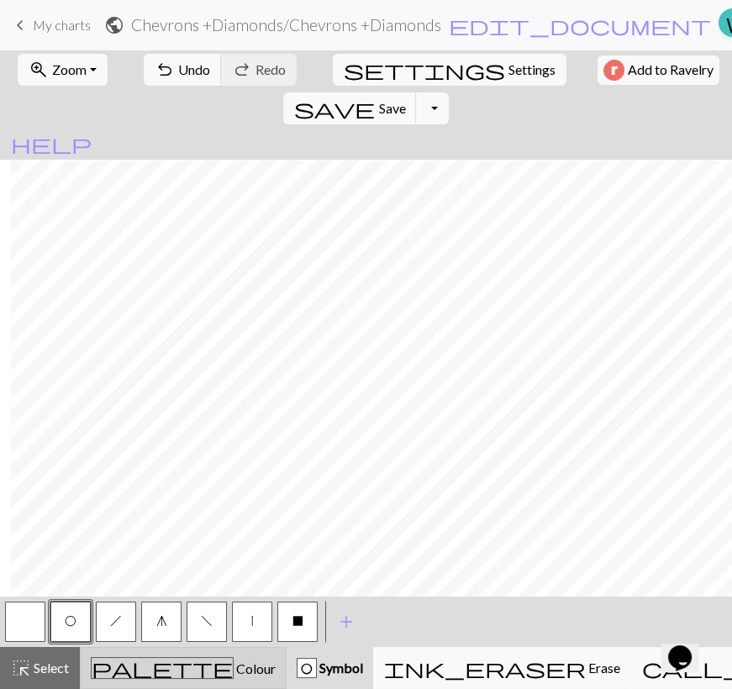
click at [234, 666] on span "Colour" at bounding box center [255, 668] width 42 height 16
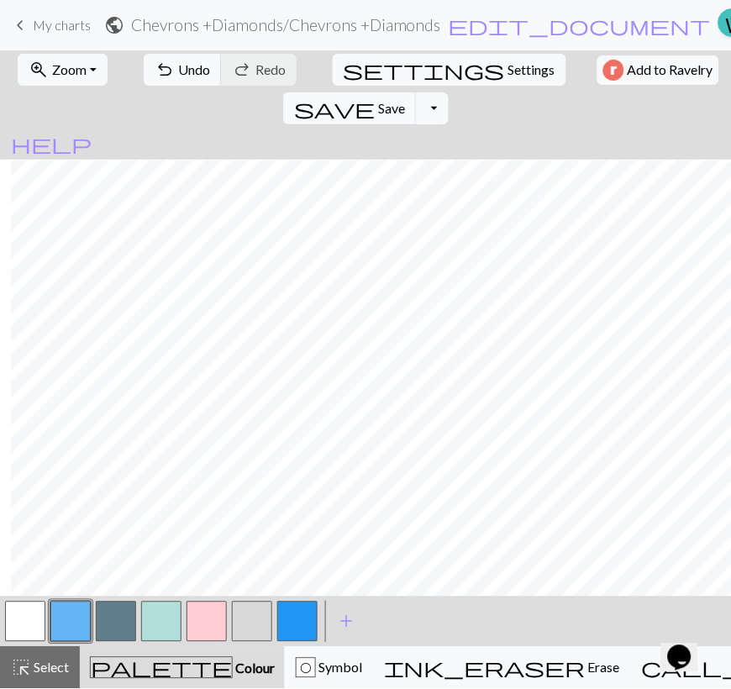
scroll to position [0, 729]
click at [296, 676] on div "O Symbol" at bounding box center [329, 668] width 66 height 20
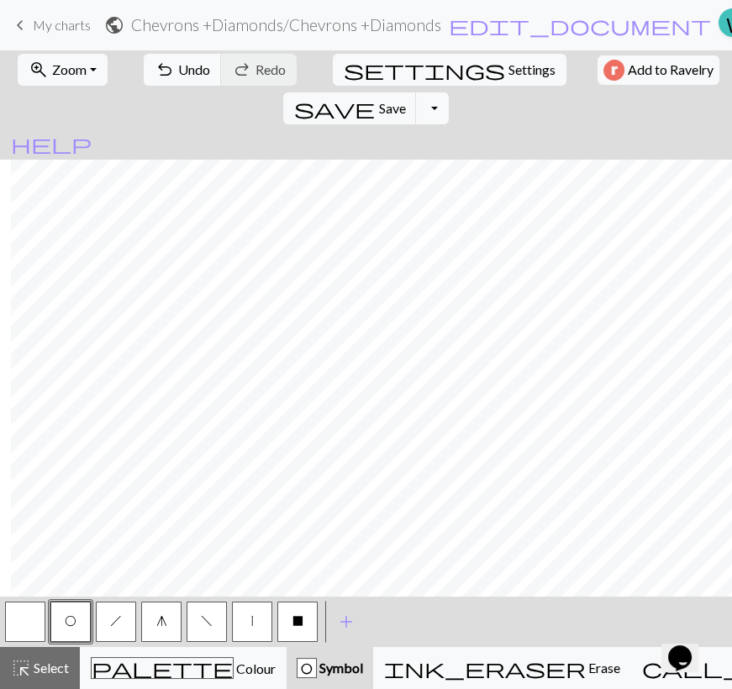
click at [71, 628] on button "O" at bounding box center [70, 622] width 40 height 40
click at [20, 626] on button "button" at bounding box center [25, 622] width 40 height 40
click at [123, 621] on button "h" at bounding box center [116, 622] width 40 height 40
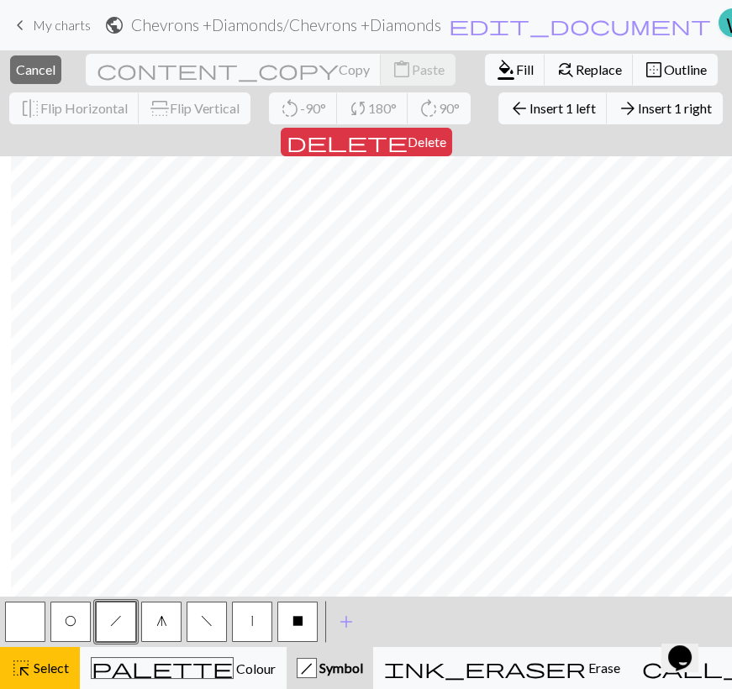
click at [206, 637] on button "f" at bounding box center [207, 622] width 40 height 40
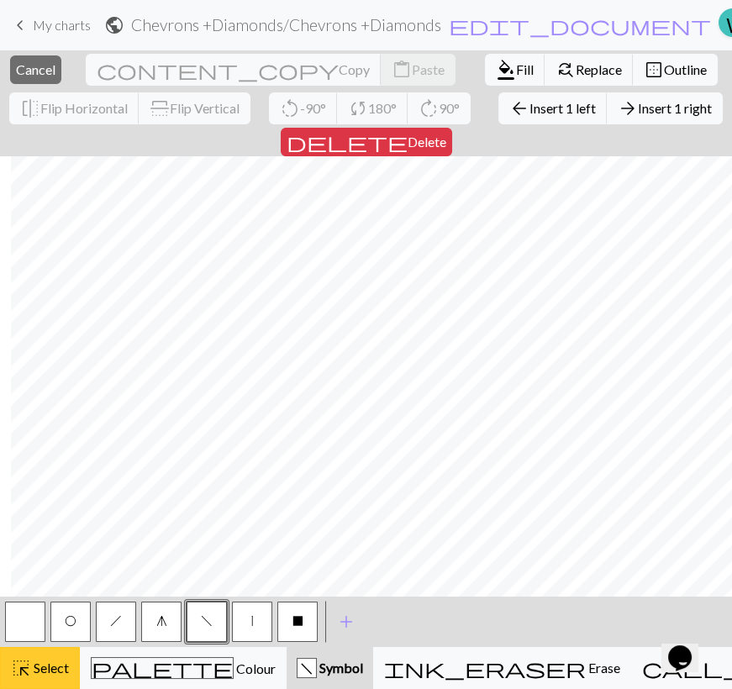
click at [54, 670] on span "Select" at bounding box center [50, 667] width 38 height 16
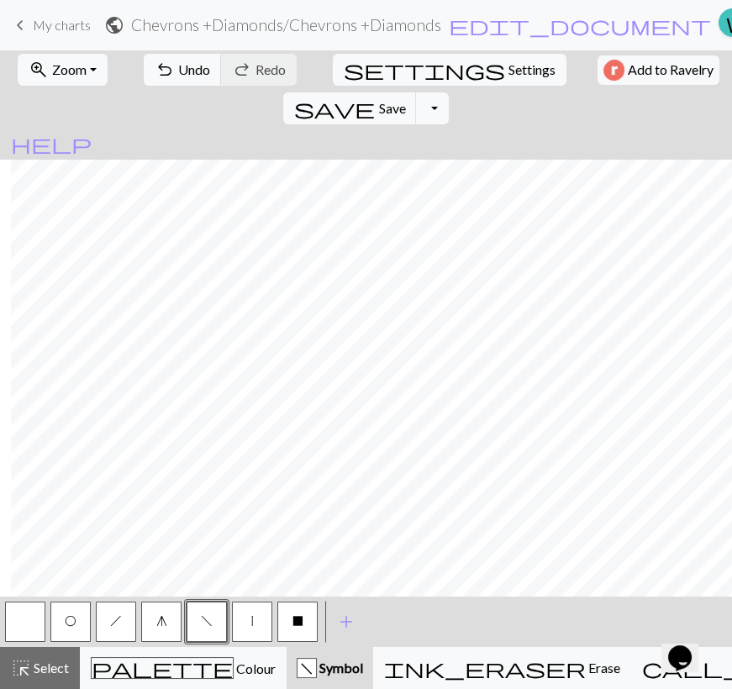
click at [115, 629] on button "h" at bounding box center [116, 622] width 40 height 40
click at [24, 624] on button "button" at bounding box center [25, 622] width 40 height 40
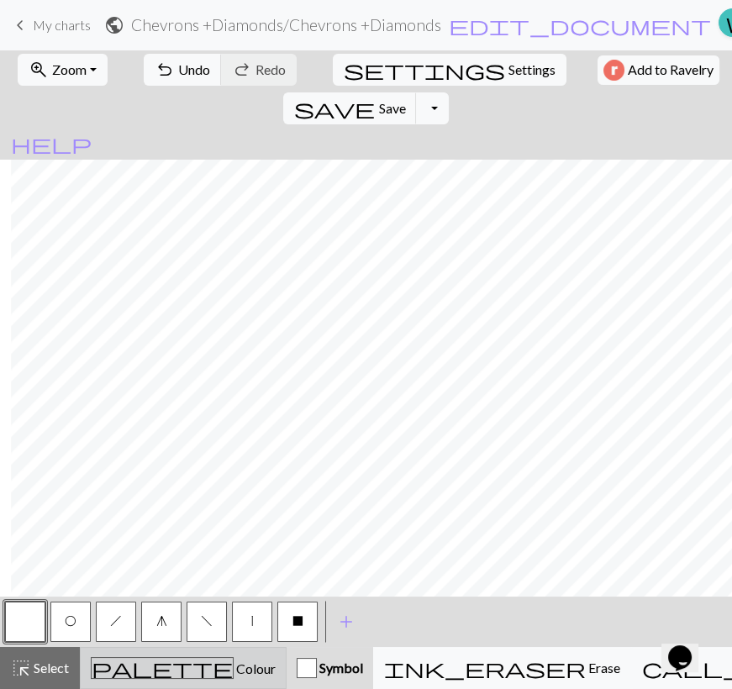
click at [234, 672] on span "Colour" at bounding box center [255, 668] width 42 height 16
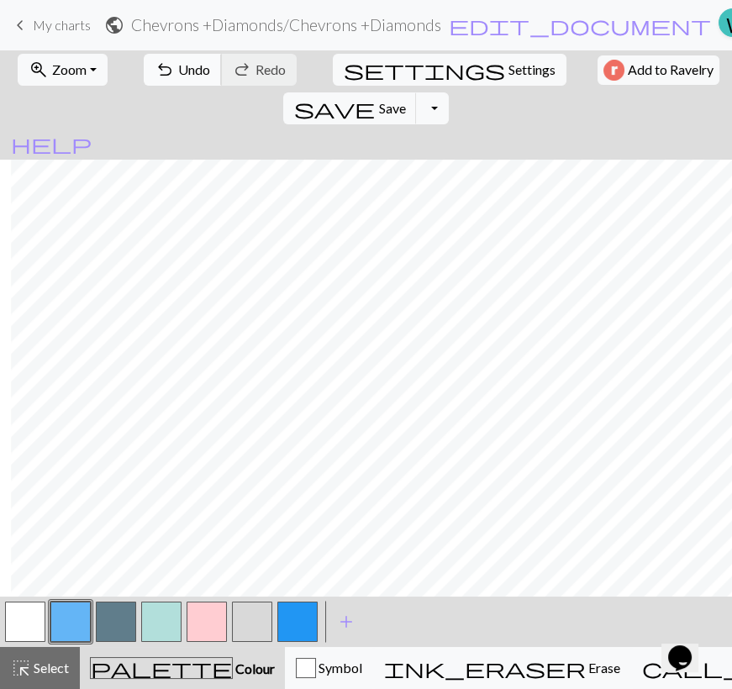
click at [192, 70] on span "Undo" at bounding box center [194, 69] width 32 height 16
click at [306, 664] on div "button" at bounding box center [306, 668] width 20 height 20
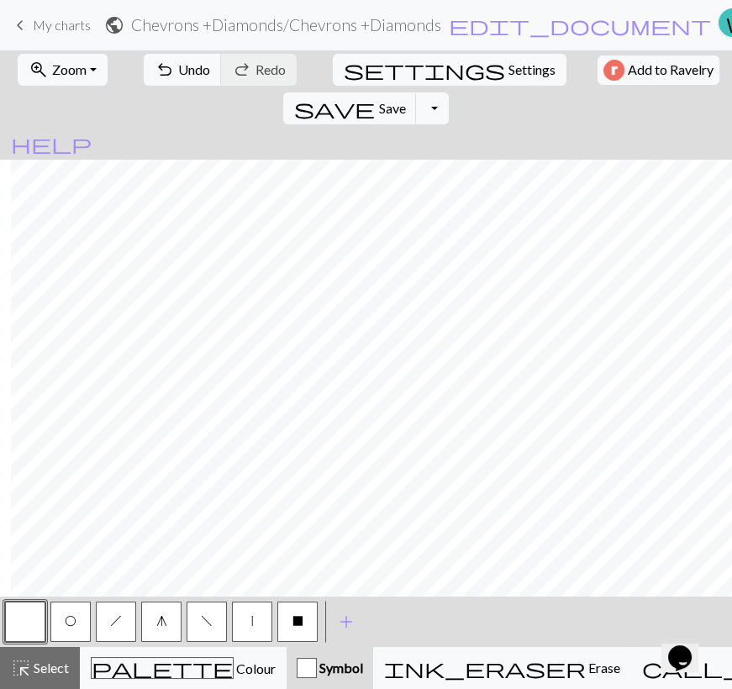
click at [125, 621] on button "h" at bounding box center [116, 622] width 40 height 40
click at [207, 628] on button "f" at bounding box center [207, 622] width 40 height 40
click at [118, 626] on button "h" at bounding box center [116, 622] width 40 height 40
click at [81, 602] on button "O" at bounding box center [70, 622] width 40 height 40
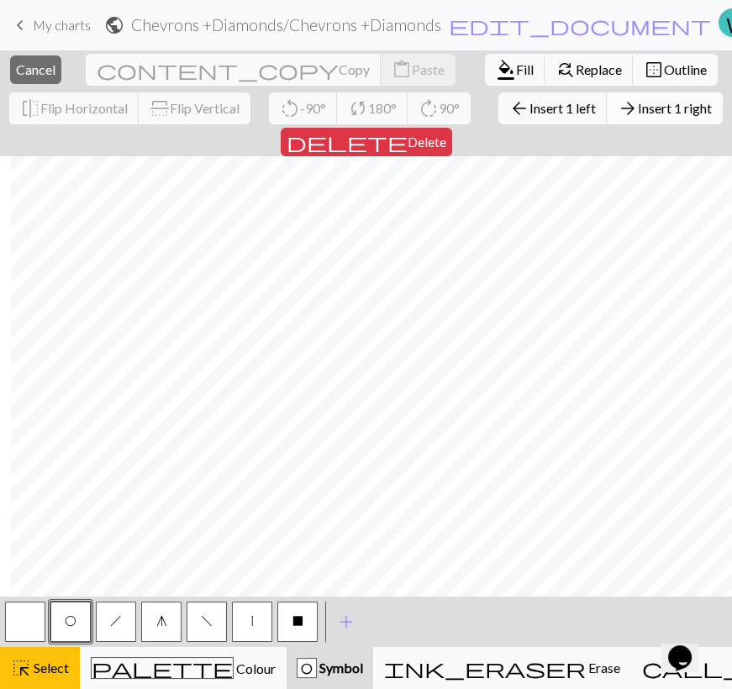
click at [638, 102] on span "Insert 1 right" at bounding box center [675, 108] width 74 height 16
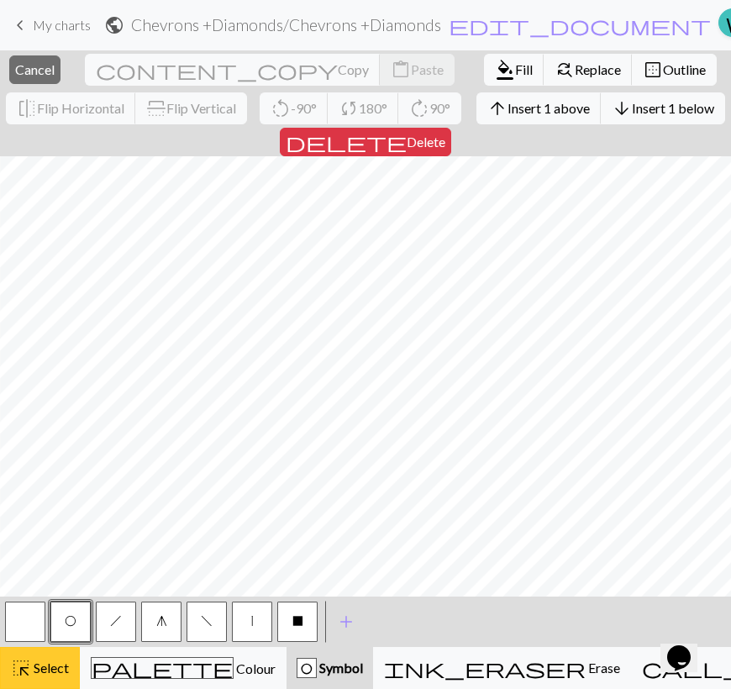
click at [40, 672] on span "Select" at bounding box center [50, 667] width 38 height 16
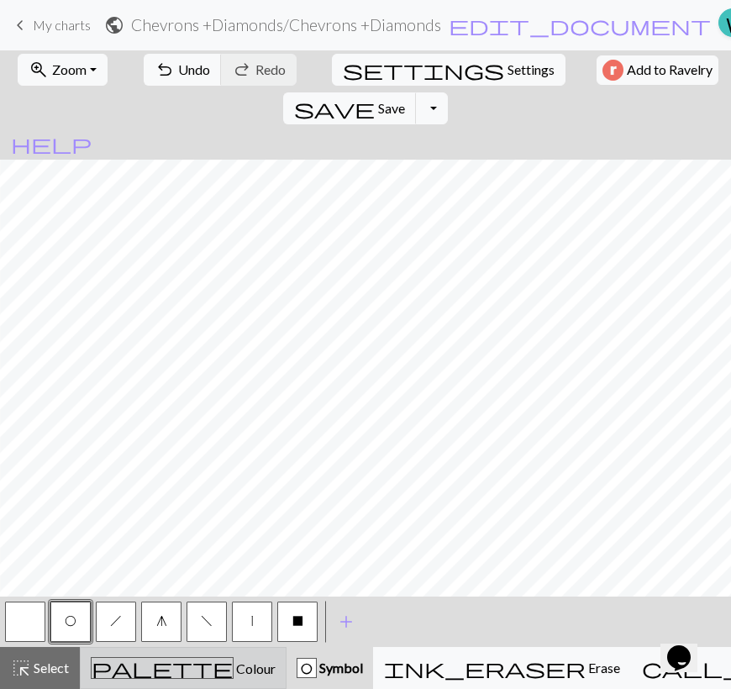
click at [140, 675] on span "palette" at bounding box center [162, 668] width 141 height 24
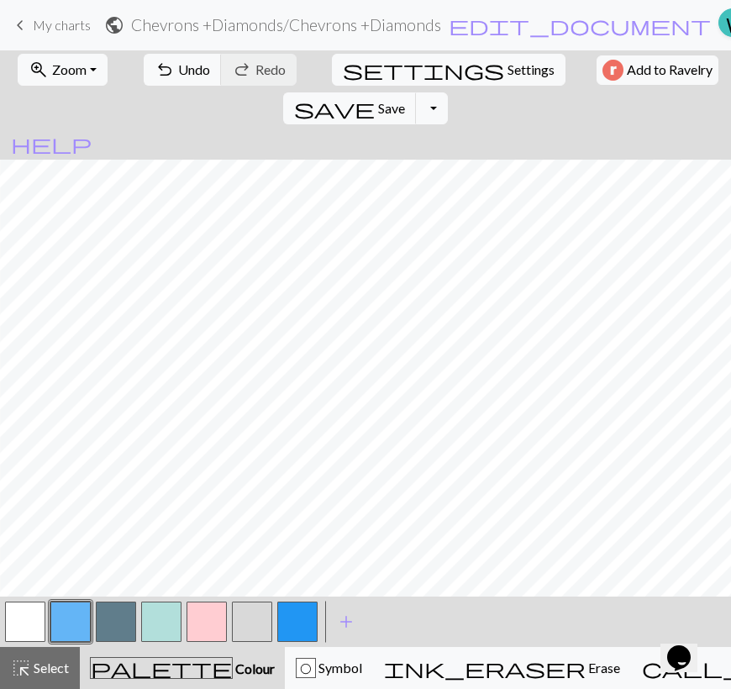
click at [120, 622] on button "button" at bounding box center [116, 622] width 40 height 40
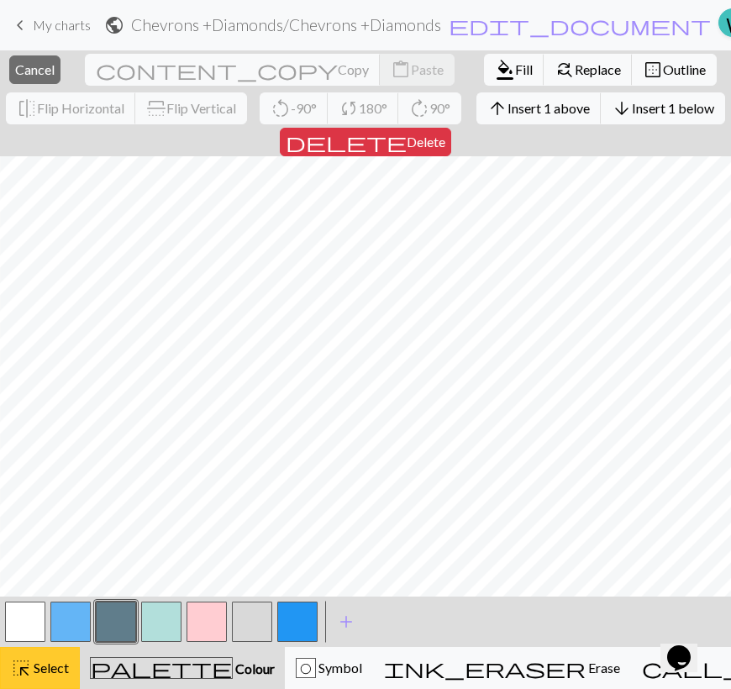
click at [42, 665] on span "Select" at bounding box center [50, 667] width 38 height 16
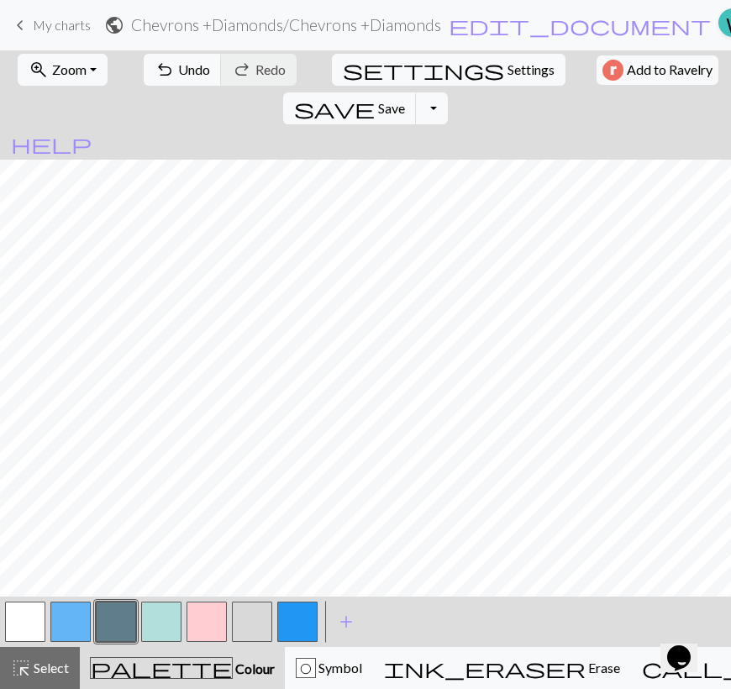
drag, startPoint x: 546, startPoint y: 596, endPoint x: 554, endPoint y: 592, distance: 9.4
click at [554, 592] on div "zoom_in Zoom Zoom Fit all Fit width Fit height 50% 100% 150% 200% undo Undo Und…" at bounding box center [365, 369] width 731 height 638
click at [311, 662] on div "O Symbol" at bounding box center [329, 668] width 66 height 20
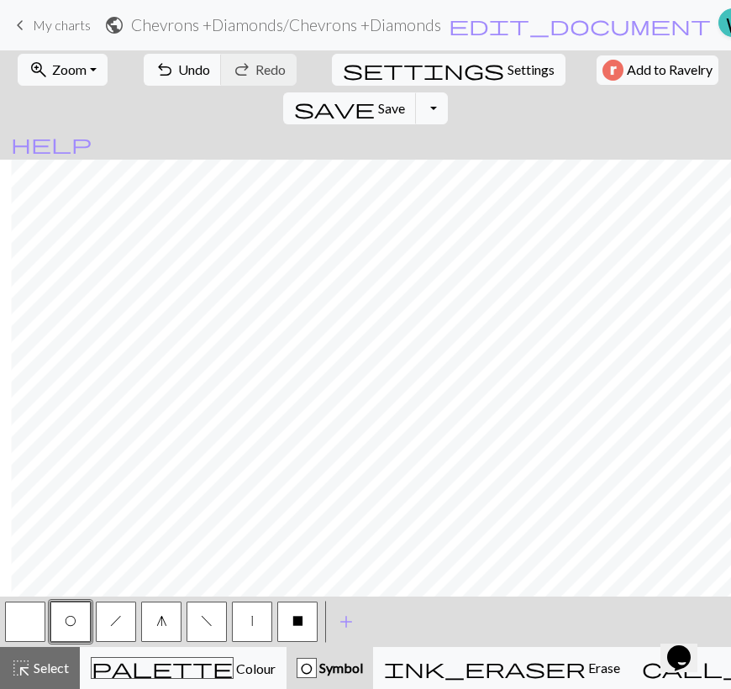
click at [126, 623] on button "h" at bounding box center [116, 622] width 40 height 40
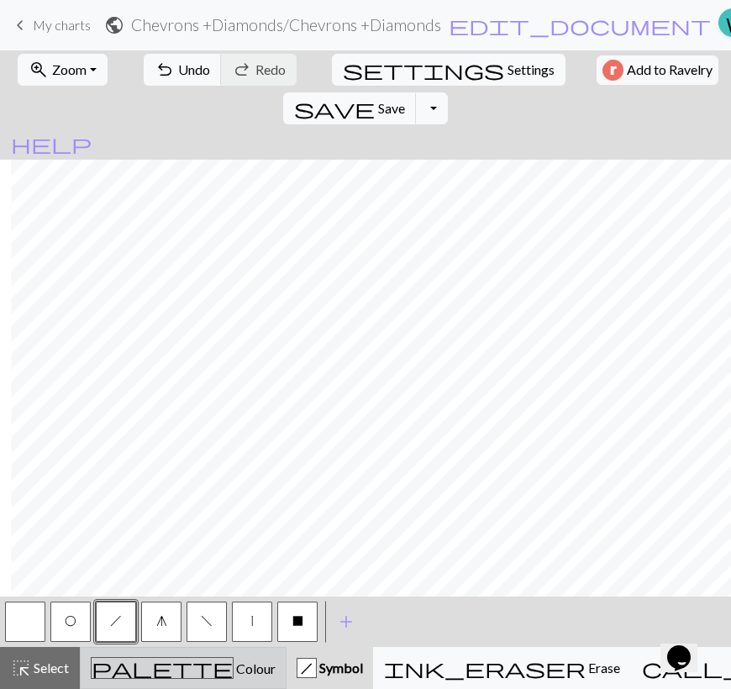
click at [234, 673] on span "Colour" at bounding box center [255, 668] width 42 height 16
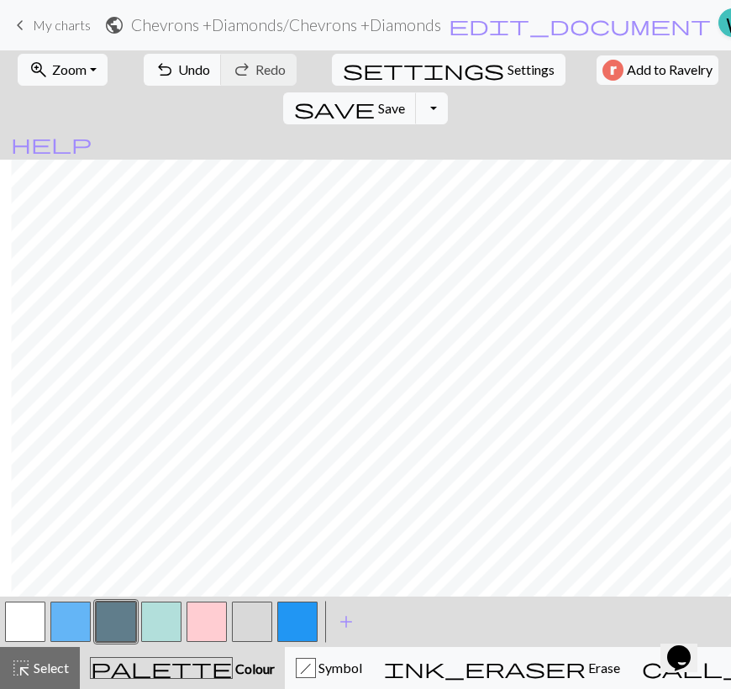
click at [153, 630] on button "button" at bounding box center [161, 622] width 40 height 40
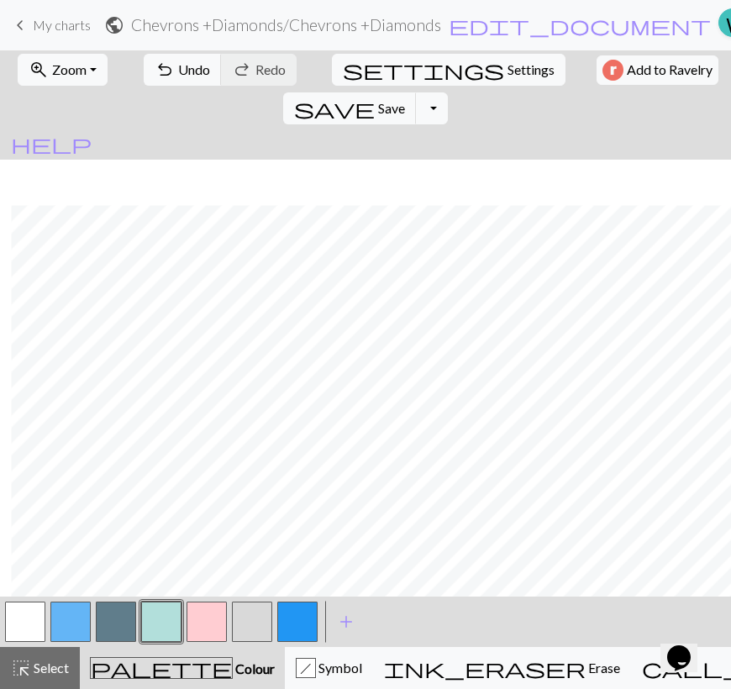
scroll to position [76, 750]
click at [81, 629] on button "button" at bounding box center [70, 622] width 40 height 40
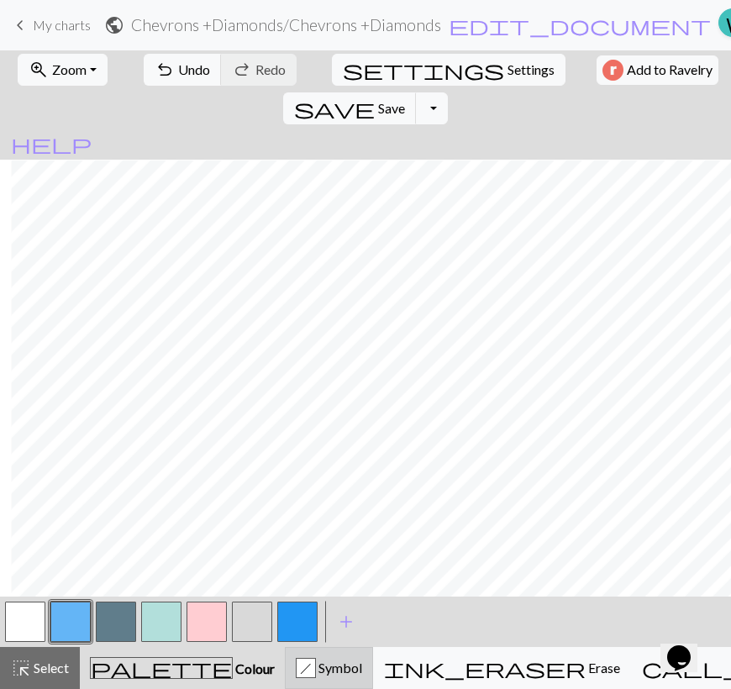
click at [296, 668] on div "h Symbol" at bounding box center [329, 668] width 66 height 20
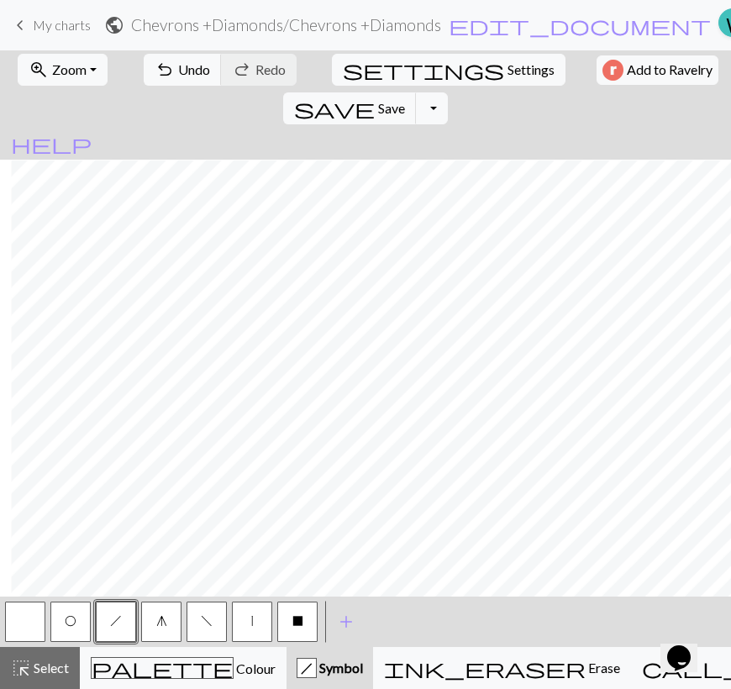
click at [213, 622] on button "f" at bounding box center [207, 622] width 40 height 40
click at [63, 618] on button "O" at bounding box center [70, 622] width 40 height 40
click at [116, 622] on span "h" at bounding box center [116, 620] width 12 height 13
click at [61, 626] on button "O" at bounding box center [70, 622] width 40 height 40
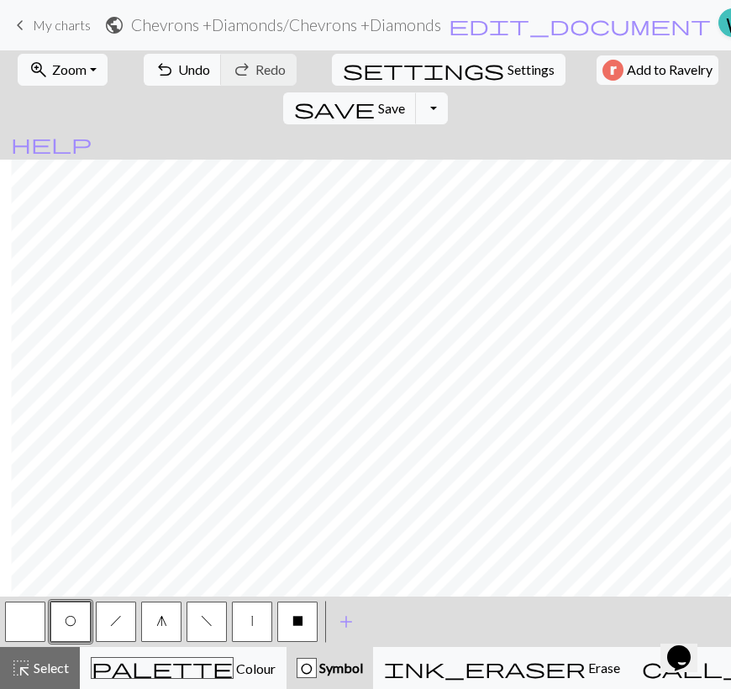
click at [108, 623] on button "h" at bounding box center [116, 622] width 40 height 40
click at [215, 622] on button "f" at bounding box center [207, 622] width 40 height 40
click at [185, 67] on span "Undo" at bounding box center [194, 69] width 32 height 16
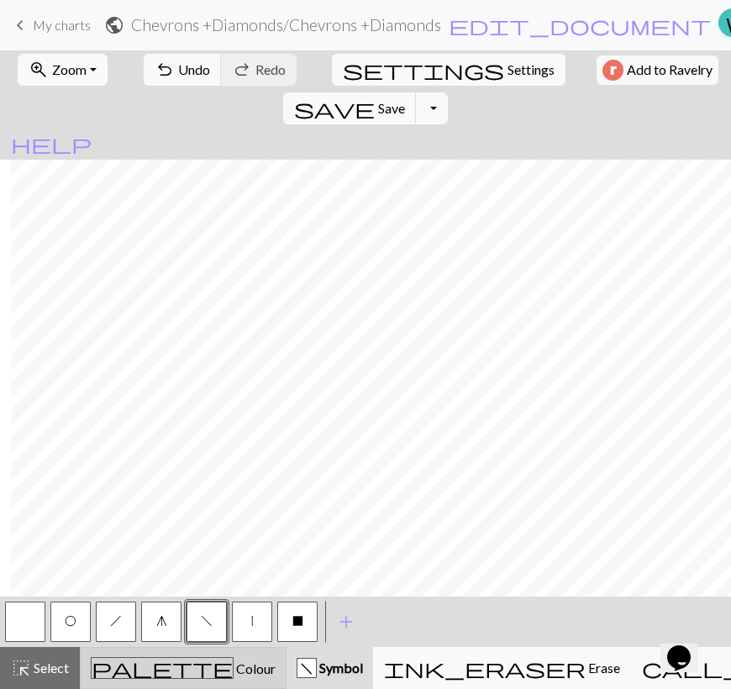
drag, startPoint x: 126, startPoint y: 668, endPoint x: 115, endPoint y: 655, distance: 16.7
click at [126, 669] on span "palette" at bounding box center [162, 668] width 141 height 24
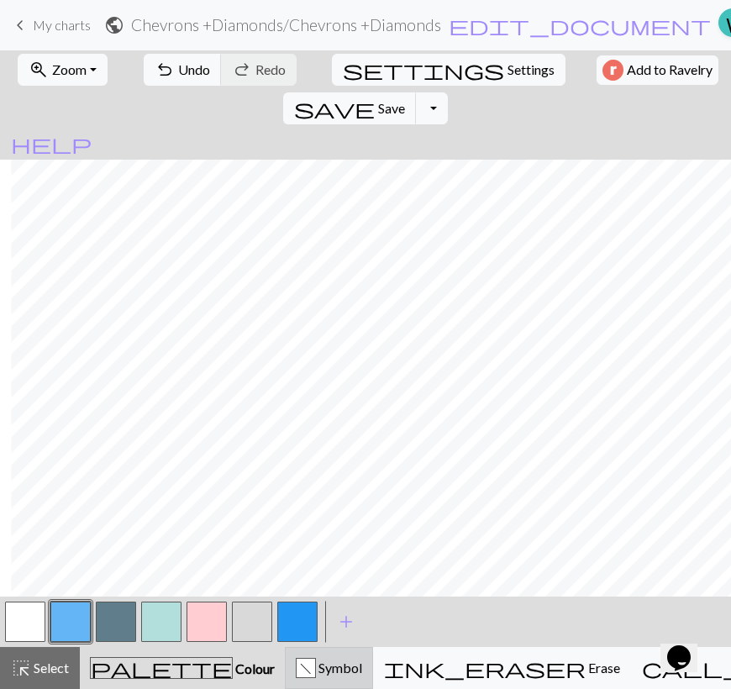
click at [302, 664] on div "f" at bounding box center [306, 669] width 18 height 20
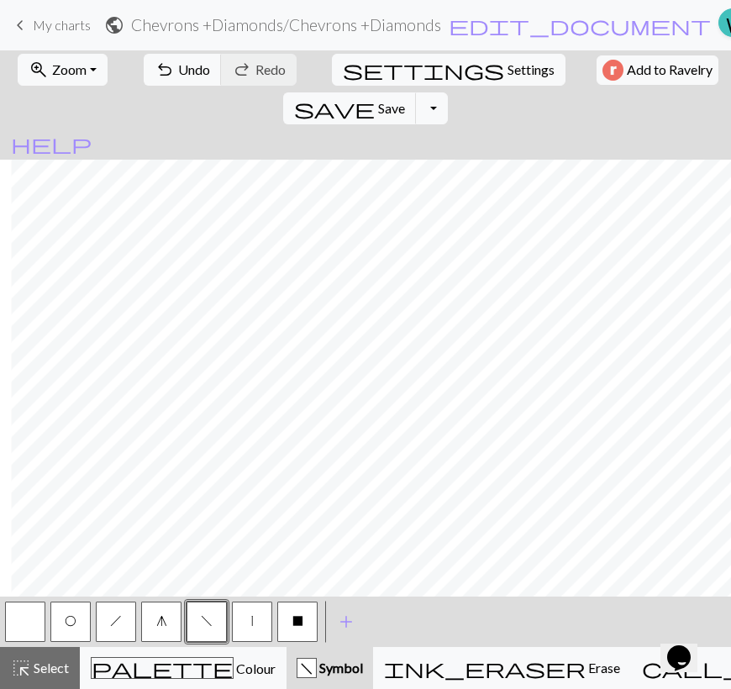
click at [151, 637] on button "g" at bounding box center [161, 622] width 40 height 40
click at [108, 628] on button "h" at bounding box center [116, 622] width 40 height 40
click at [201, 630] on button "f" at bounding box center [207, 622] width 40 height 40
drag, startPoint x: 67, startPoint y: 625, endPoint x: 77, endPoint y: 588, distance: 38.3
click at [67, 624] on span "O" at bounding box center [71, 620] width 12 height 13
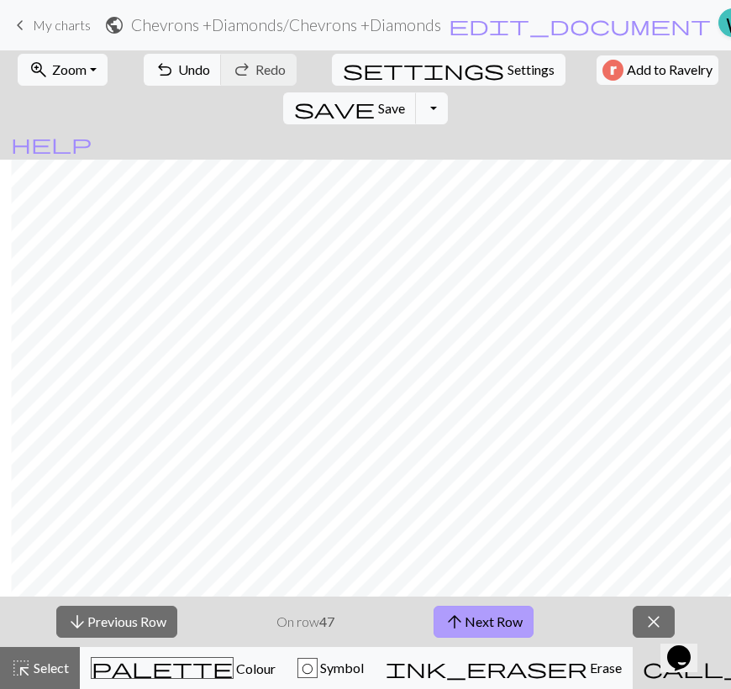
click at [491, 629] on button "arrow_upward Next Row" at bounding box center [483, 622] width 100 height 32
click at [495, 622] on button "arrow_upward Next Row" at bounding box center [483, 622] width 100 height 32
click at [488, 618] on button "arrow_upward Next Row" at bounding box center [483, 622] width 100 height 32
click at [493, 618] on button "arrow_upward Next Row" at bounding box center [483, 622] width 100 height 32
click at [478, 625] on button "arrow_upward Next Row" at bounding box center [483, 622] width 100 height 32
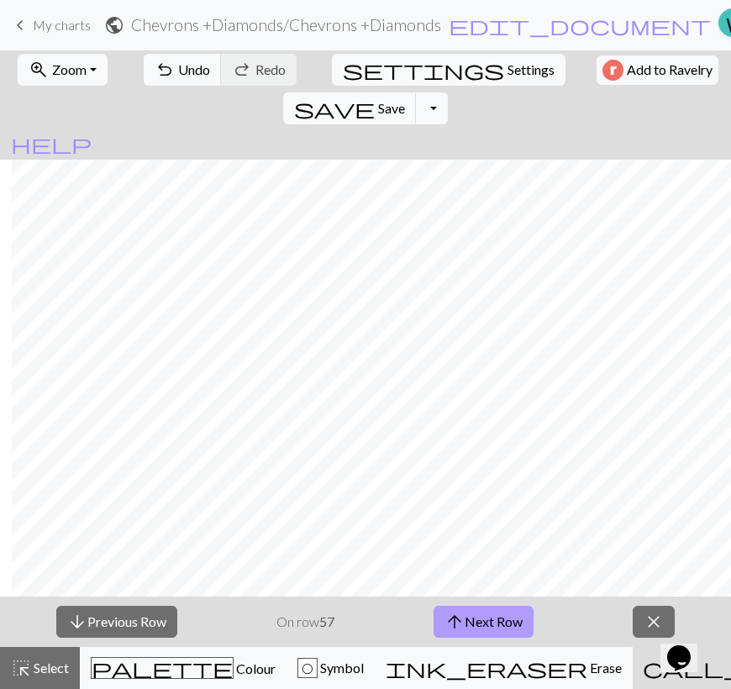
click at [479, 631] on button "arrow_upward Next Row" at bounding box center [483, 622] width 100 height 32
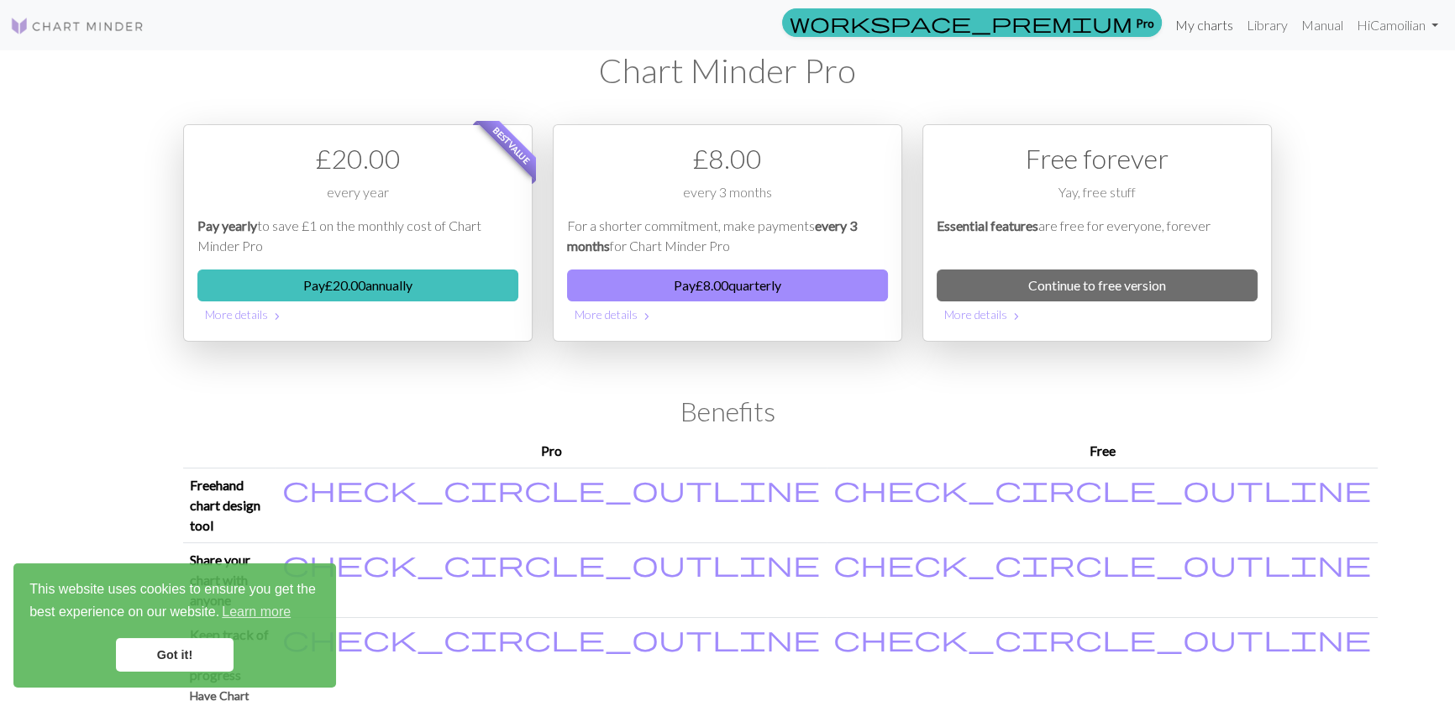
click at [1240, 23] on link "My charts" at bounding box center [1204, 25] width 71 height 34
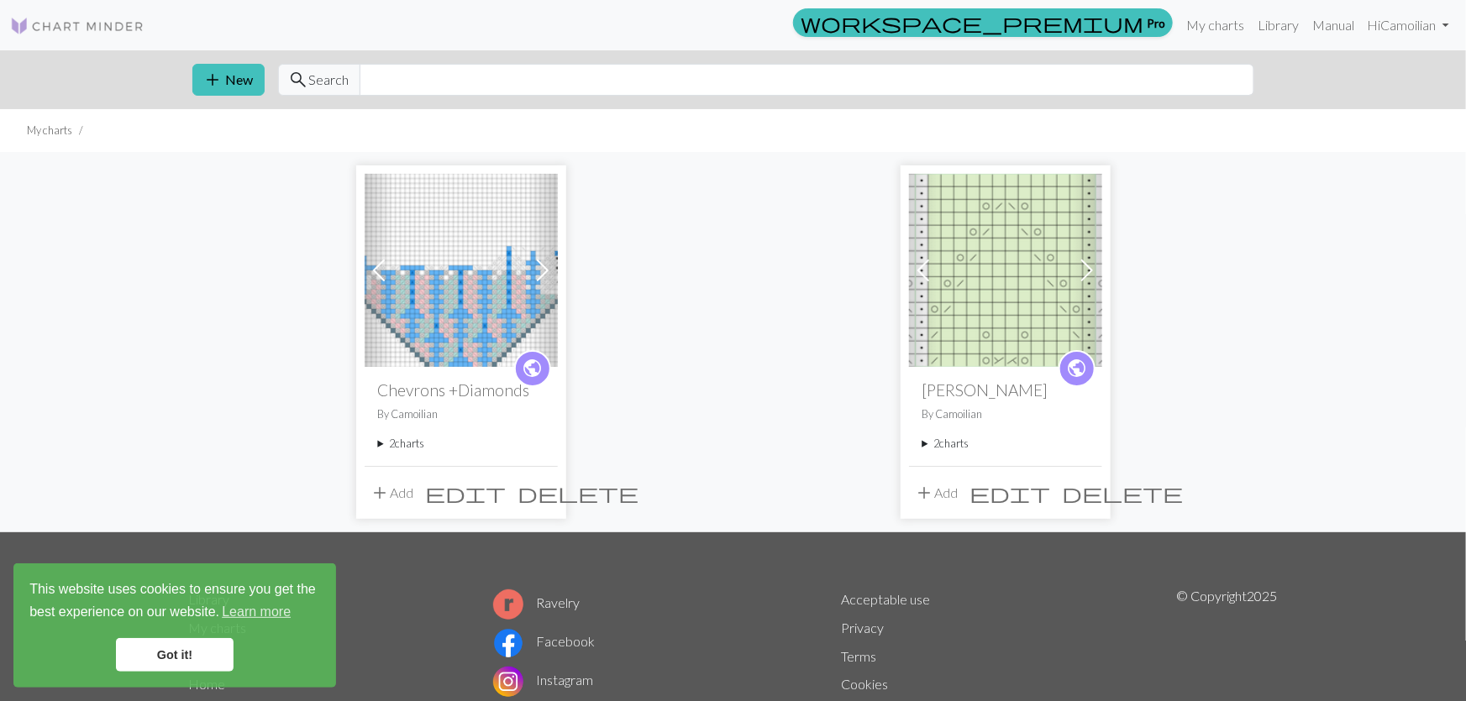
click at [419, 286] on img at bounding box center [461, 270] width 193 height 193
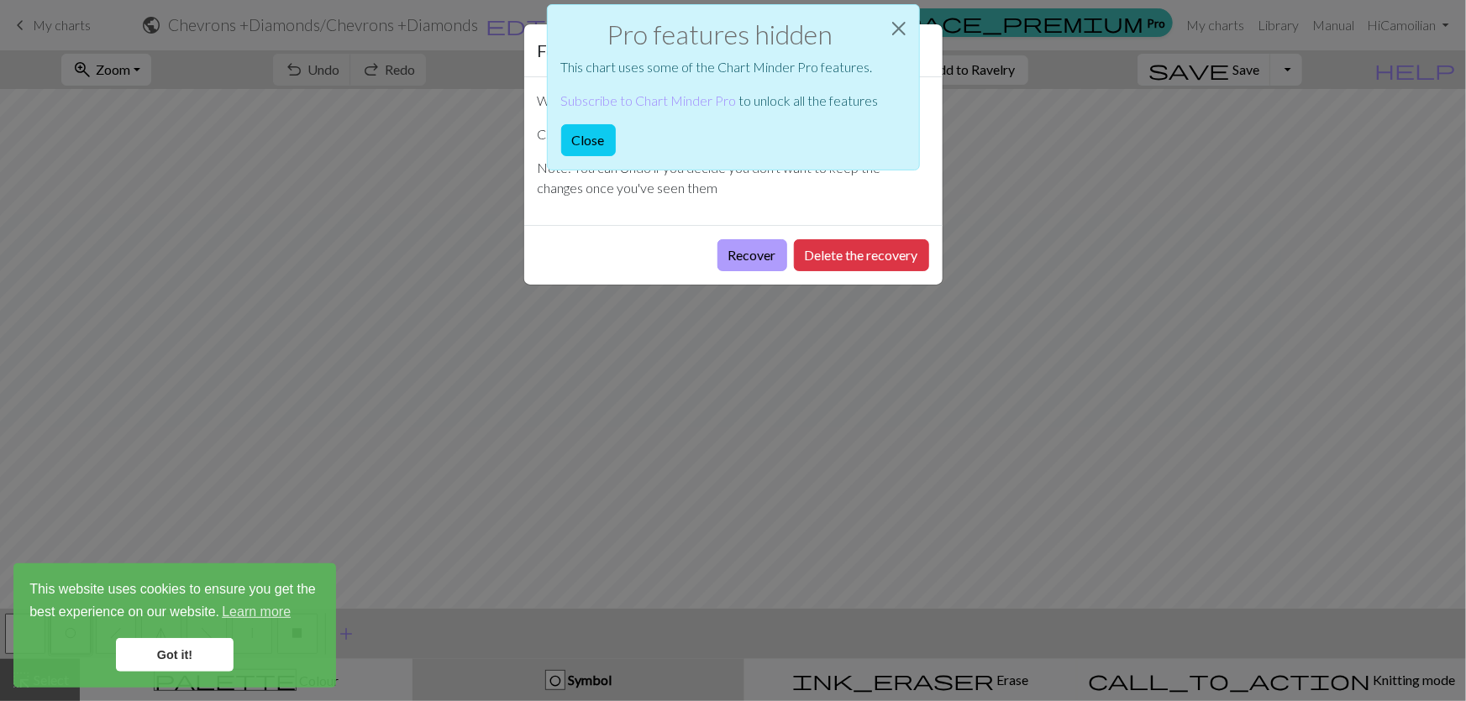
click at [787, 239] on button "Recover" at bounding box center [752, 255] width 70 height 32
